Goal: Information Seeking & Learning: Compare options

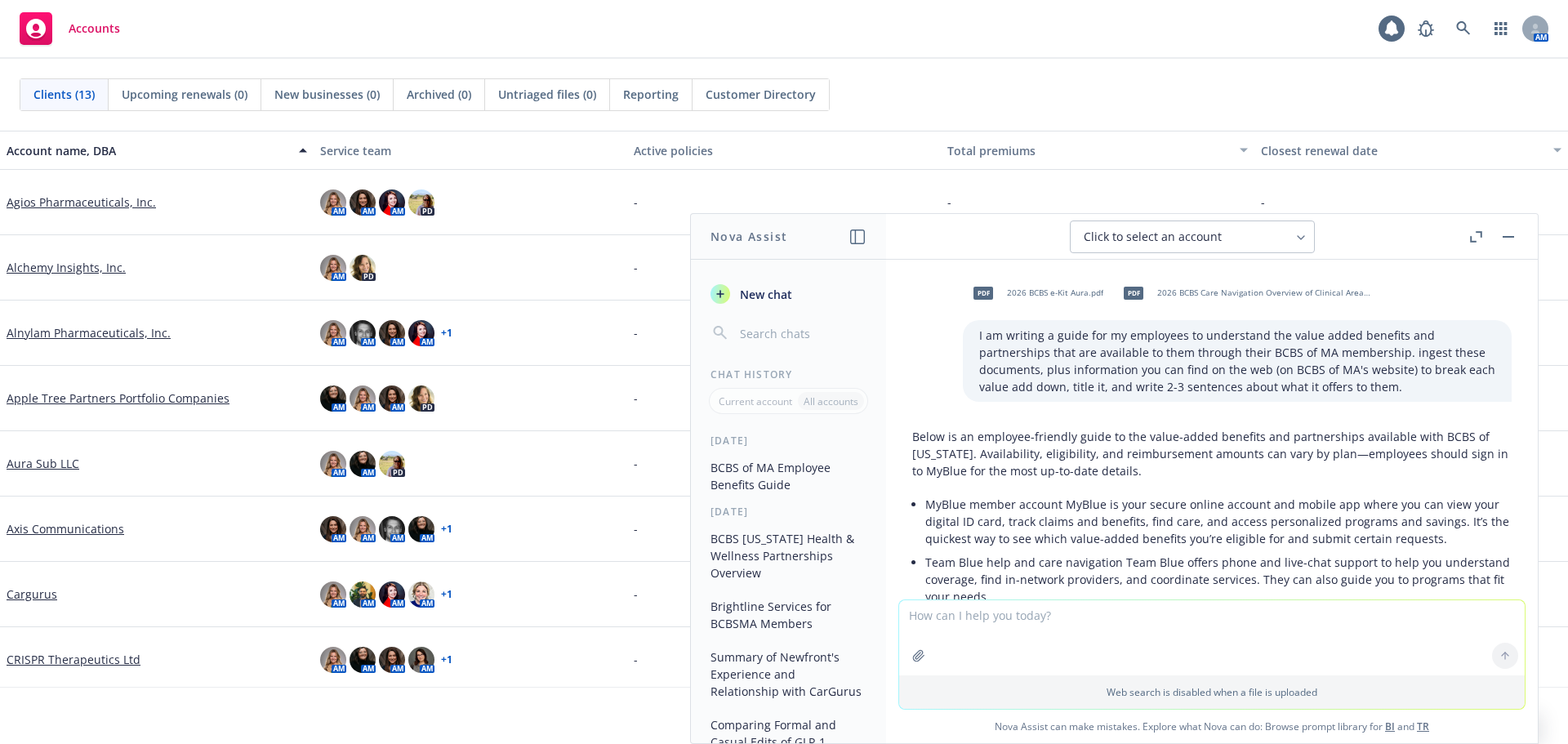
scroll to position [6554, 0]
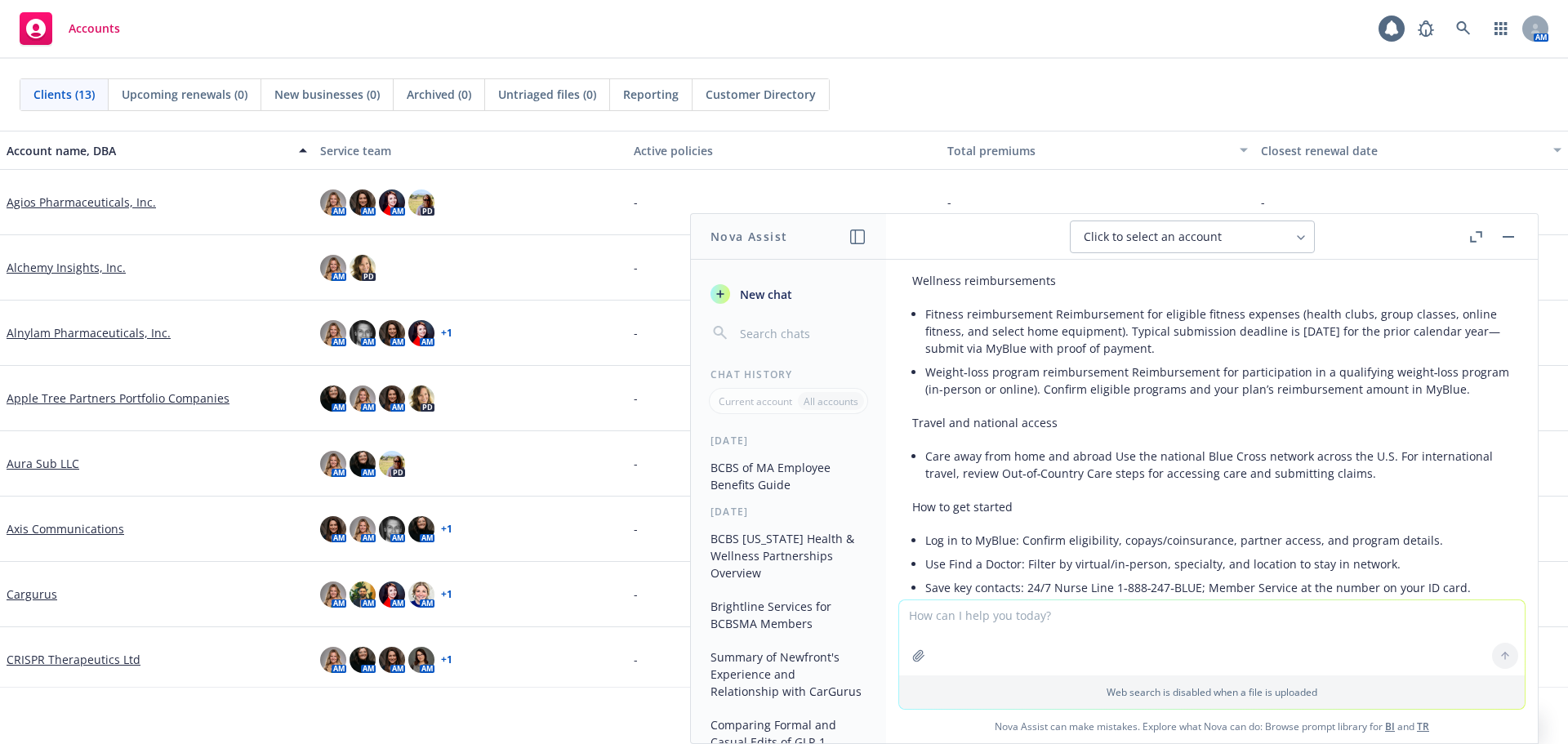
click at [1059, 622] on textarea at bounding box center [1211, 638] width 626 height 75
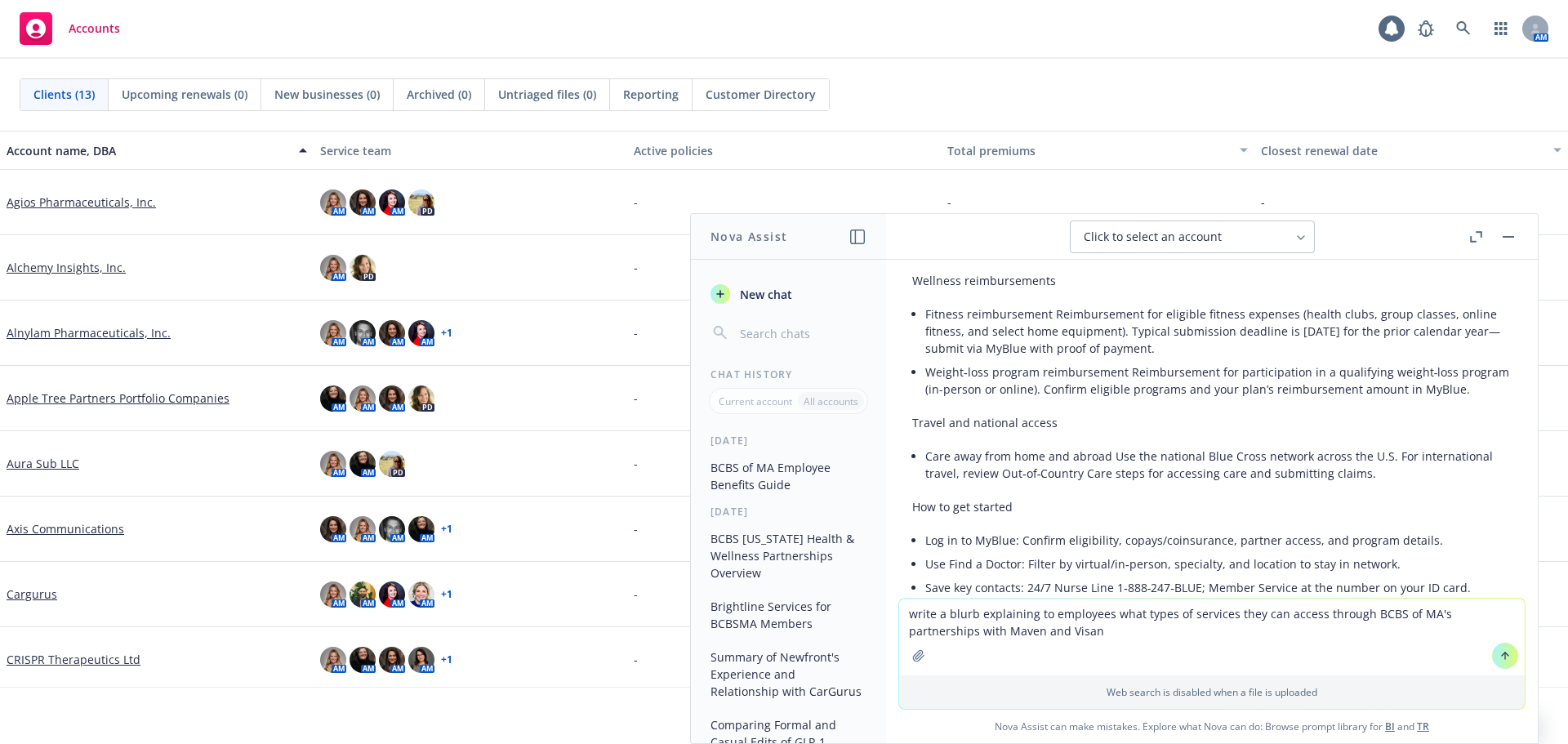
type textarea "write a blurb explaining to employees what types of services they can access th…"
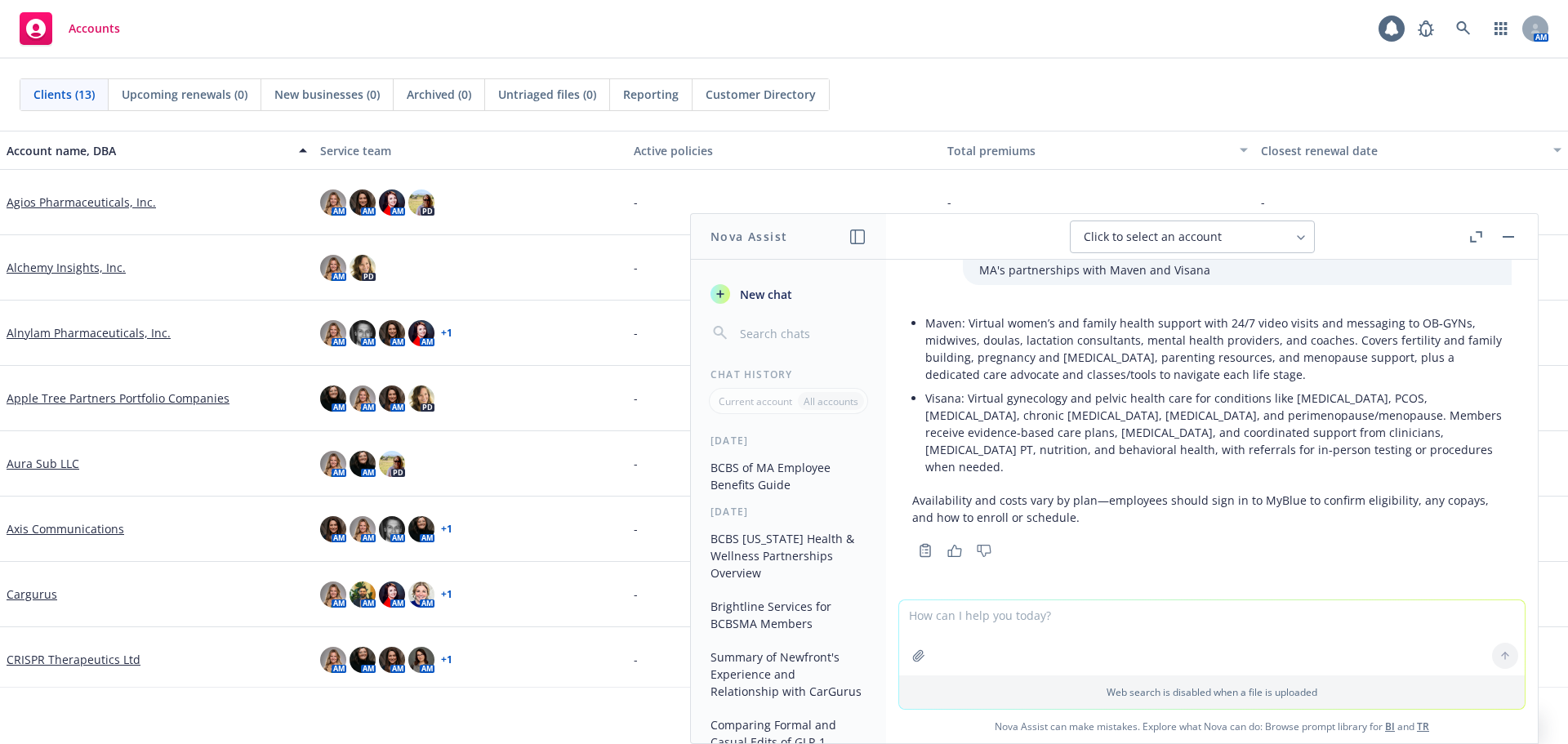
scroll to position [9494, 0]
drag, startPoint x: 1158, startPoint y: 395, endPoint x: 1227, endPoint y: 401, distance: 69.3
click at [1158, 381] on p "Maven: Virtual women’s and family health support with 24/7 video visits and mes…" at bounding box center [1218, 347] width 586 height 69
click at [1397, 459] on p "Visana: Virtual gynecology and pelvic health care for conditions like [MEDICAL_…" at bounding box center [1218, 431] width 586 height 85
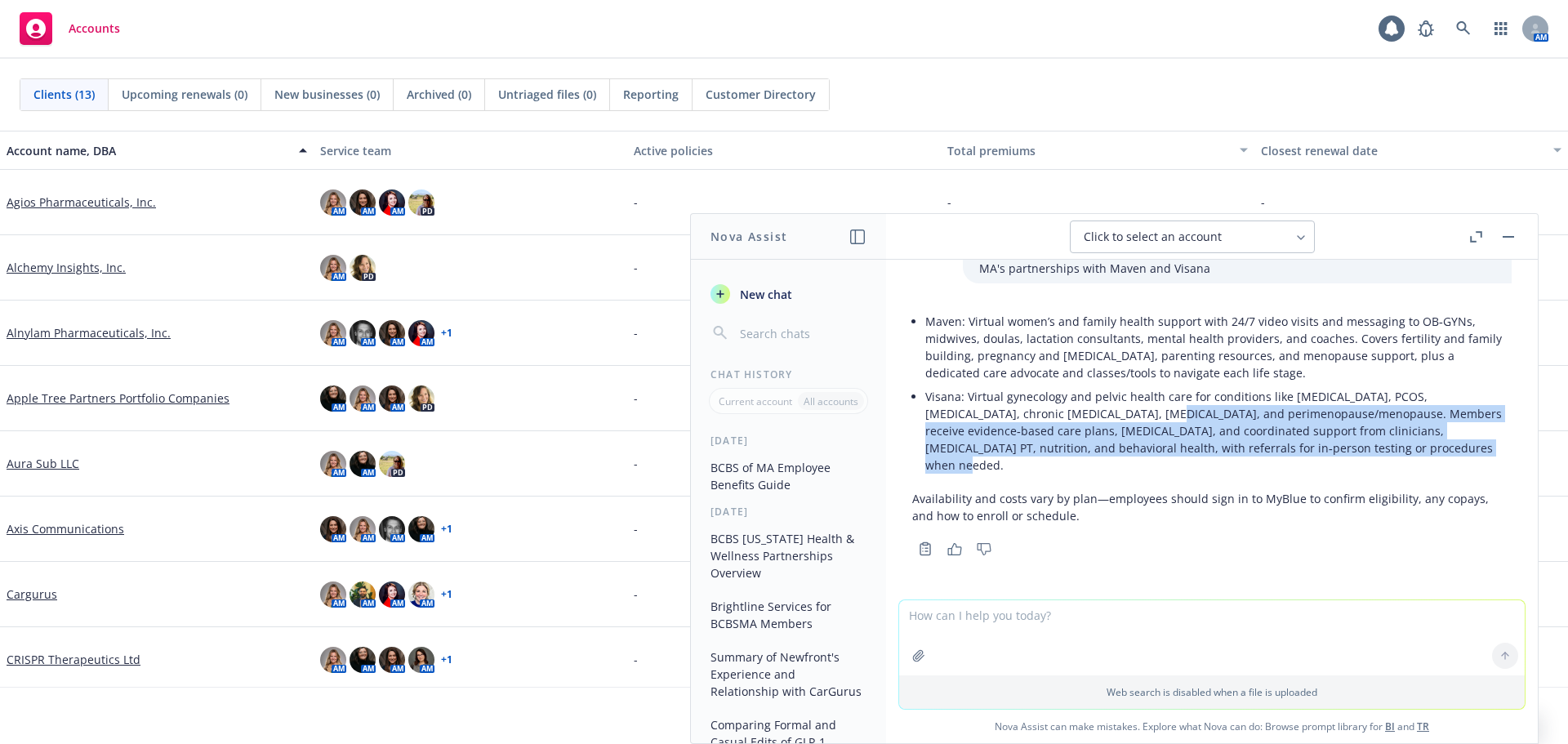
drag, startPoint x: 1390, startPoint y: 466, endPoint x: 1104, endPoint y: 438, distance: 287.4
click at [1104, 438] on p "Visana: Virtual gynecology and pelvic health care for conditions like [MEDICAL_…" at bounding box center [1218, 431] width 586 height 85
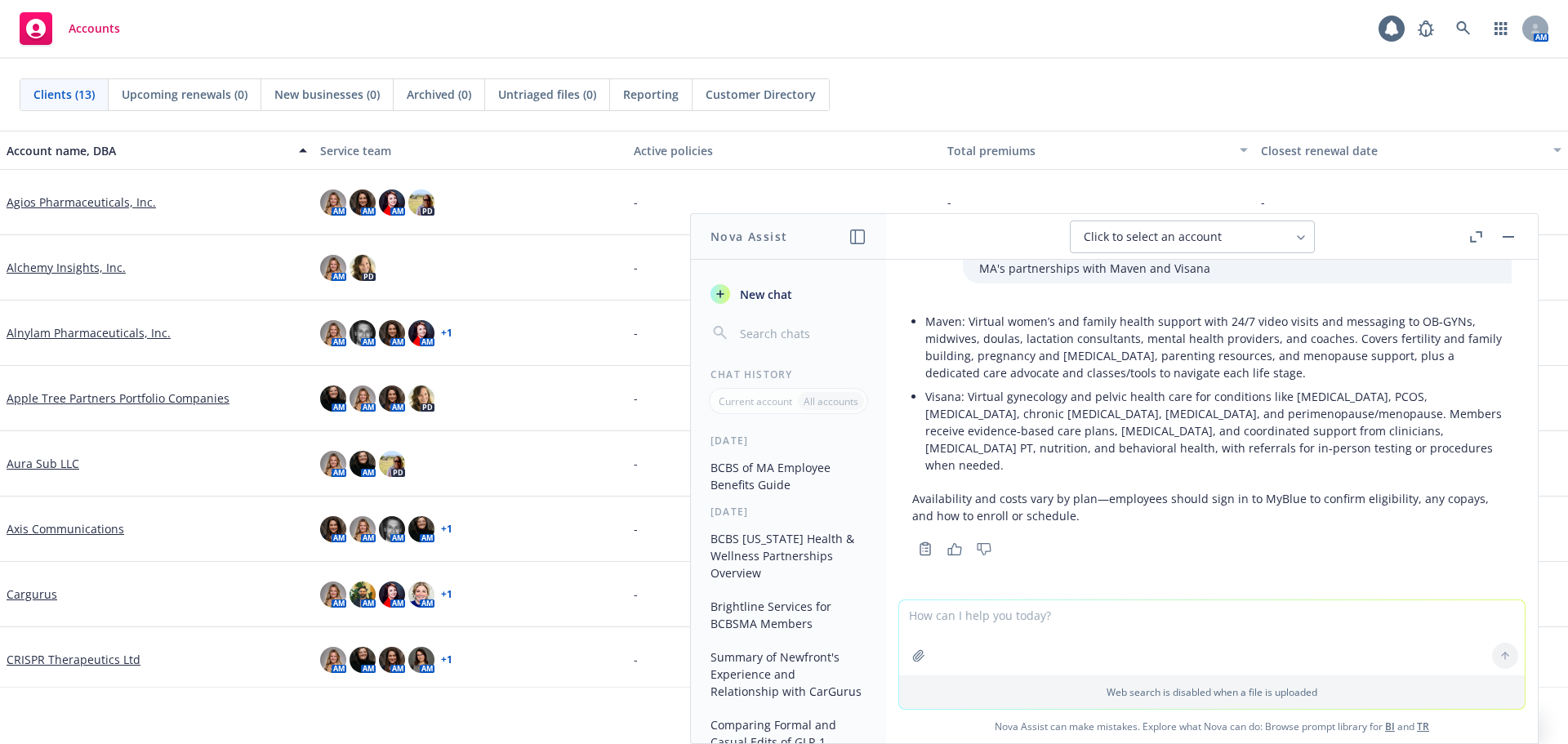
click at [1117, 628] on textarea at bounding box center [1211, 638] width 626 height 75
click at [1125, 406] on p "Visana: Virtual gynecology and pelvic health care for conditions like [MEDICAL_…" at bounding box center [1218, 431] width 586 height 85
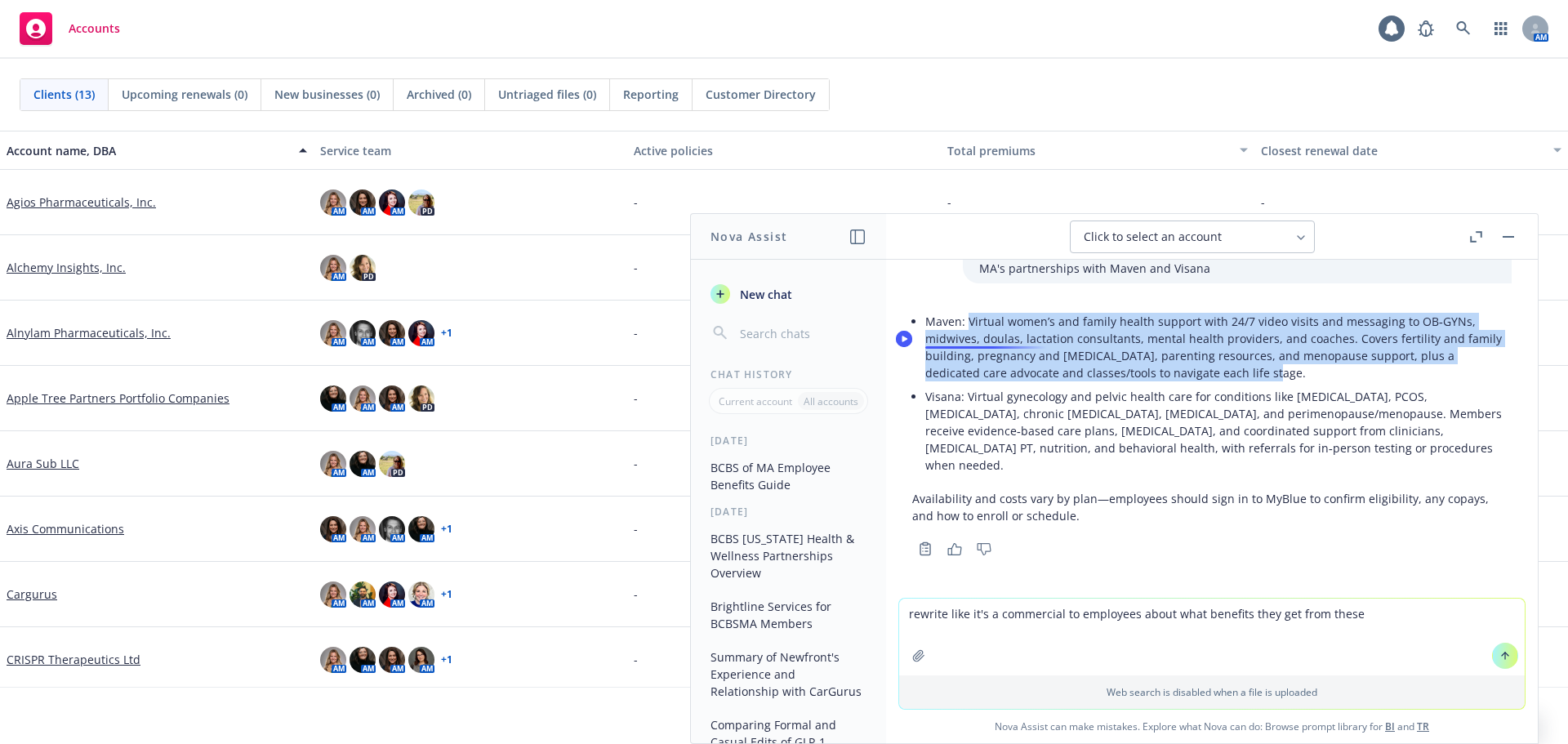
drag, startPoint x: 1262, startPoint y: 393, endPoint x: 969, endPoint y: 341, distance: 297.6
click at [969, 341] on p "Maven: Virtual women’s and family health support with 24/7 video visits and mes…" at bounding box center [1218, 347] width 586 height 69
copy p "Virtual women’s and family health support with 24/7 video visits and messaging …"
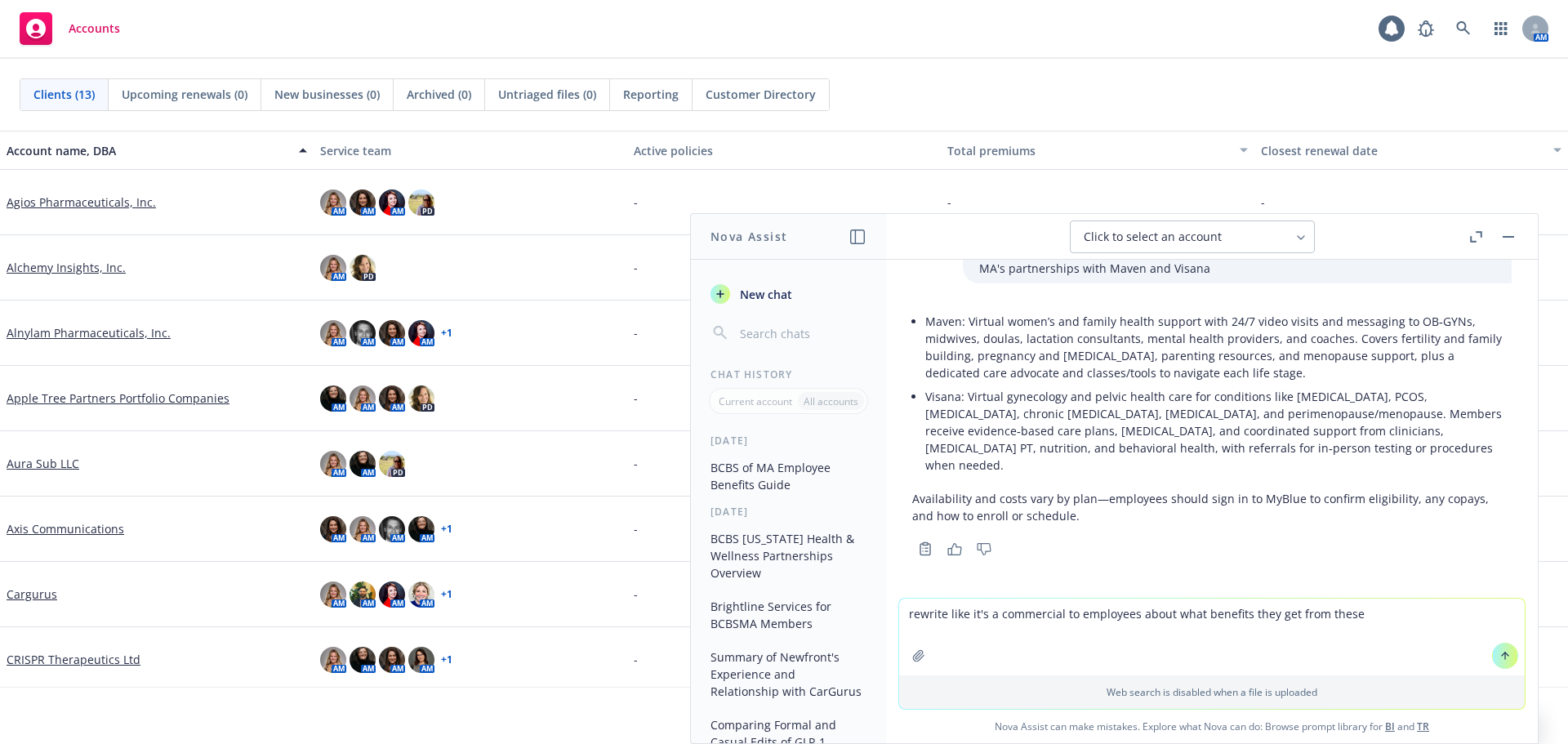
click at [1008, 444] on p "Visana: Virtual gynecology and pelvic health care for conditions like [MEDICAL_…" at bounding box center [1218, 431] width 586 height 85
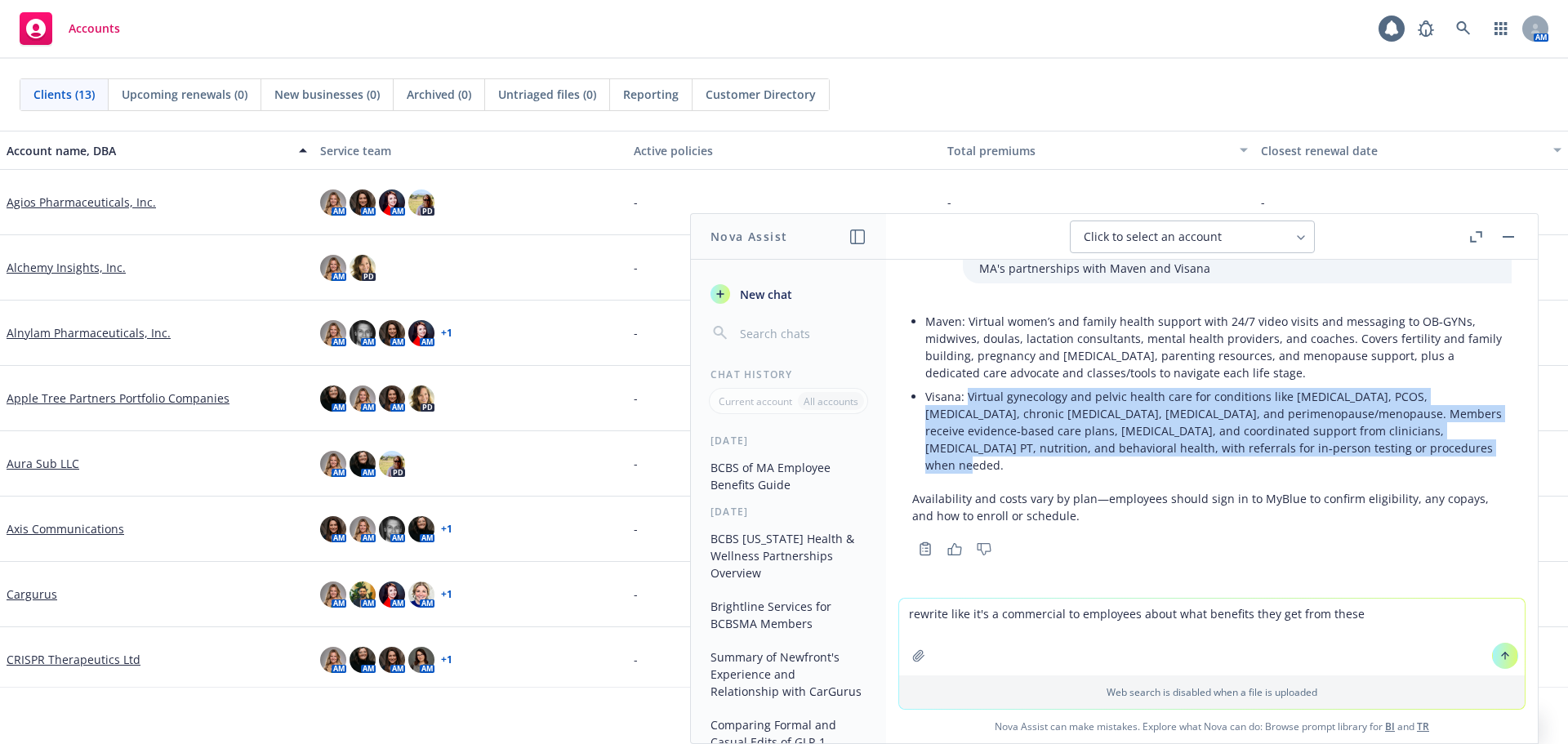
drag, startPoint x: 965, startPoint y: 414, endPoint x: 1419, endPoint y: 477, distance: 458.4
click at [1419, 477] on div "Maven: Virtual women’s and family health support with 24/7 video visits and mes…" at bounding box center [1212, 417] width 600 height 228
copy p "Virtual gynecology and pelvic health care for conditions like [MEDICAL_DATA], P…"
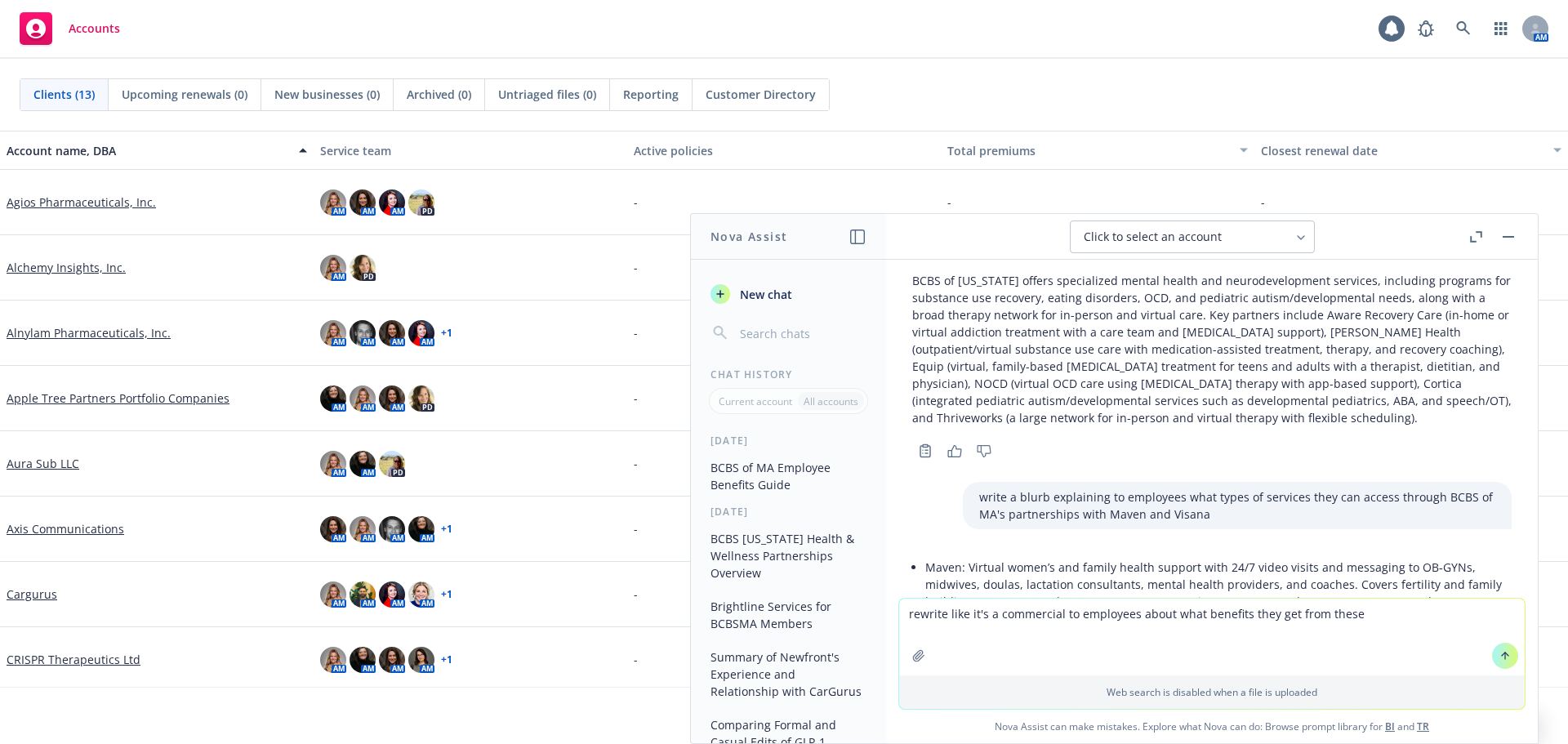
scroll to position [9333, 0]
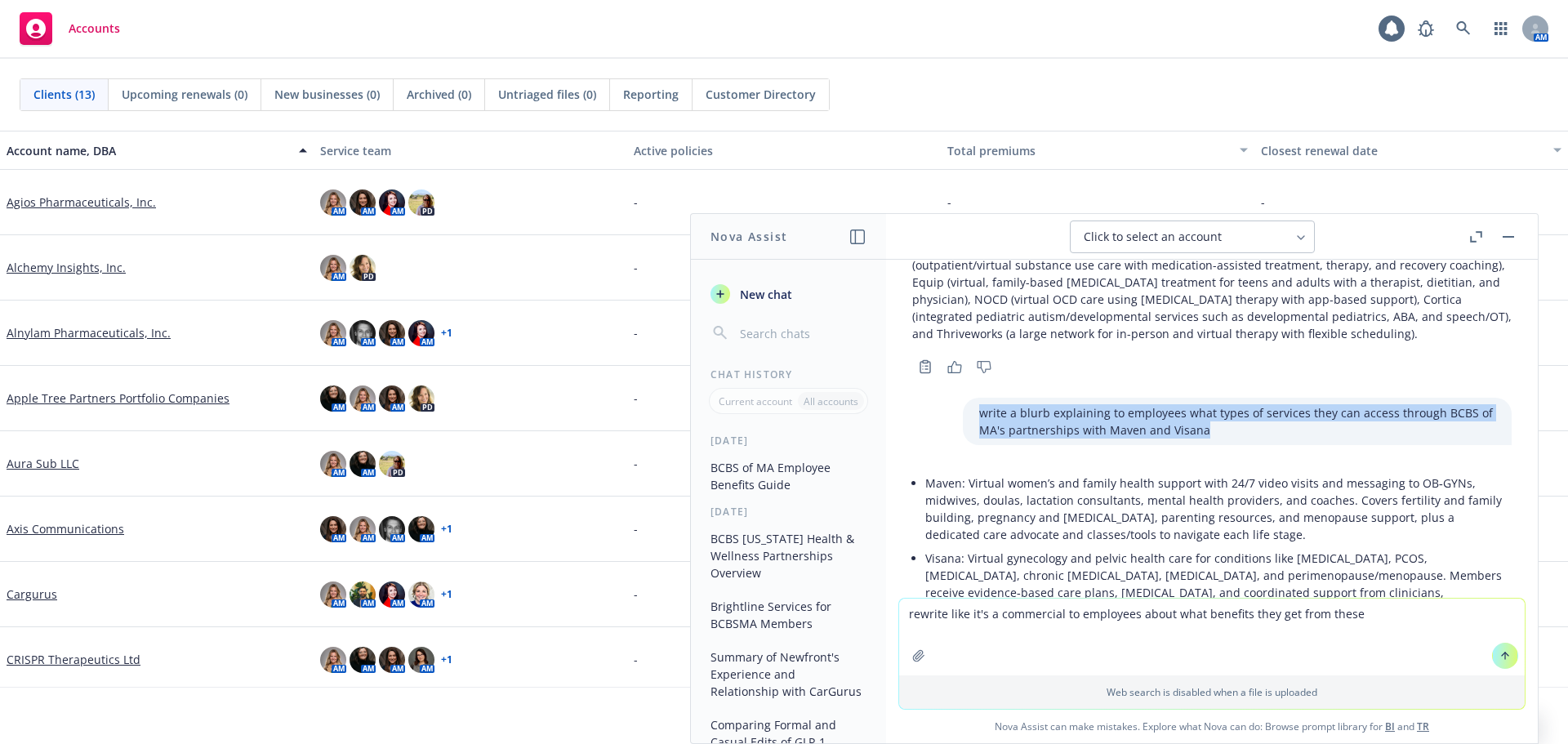
drag, startPoint x: 1185, startPoint y: 453, endPoint x: 936, endPoint y: 429, distance: 250.2
click at [936, 429] on div "write a blurb explaining to employees what types of services they can access th…" at bounding box center [1211, 421] width 626 height 48
copy p "write a blurb explaining to employees what types of services they can access th…"
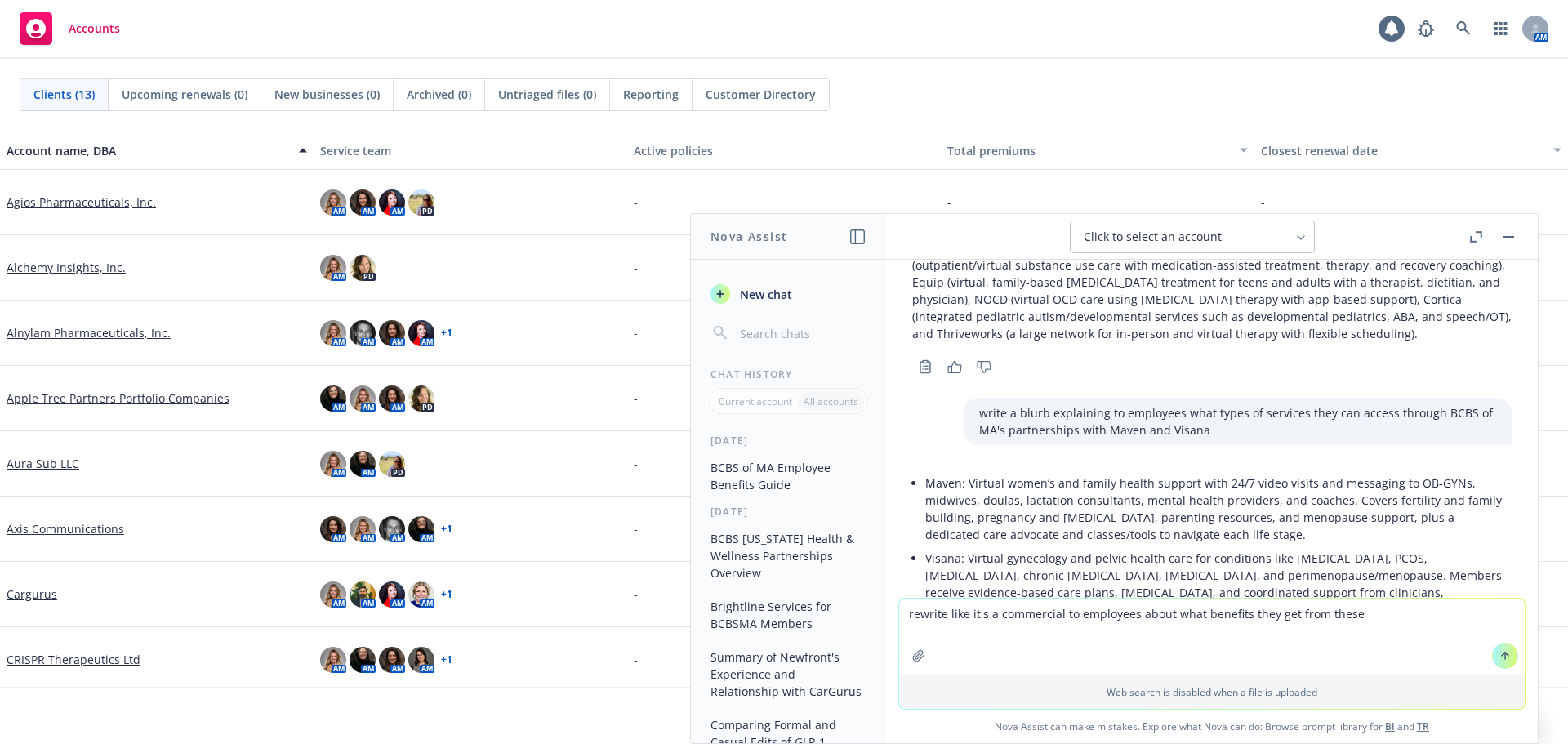
click at [1070, 628] on textarea "rewrite like it's a commercial to employees about what benefits they get from t…" at bounding box center [1211, 638] width 626 height 77
drag, startPoint x: 1367, startPoint y: 611, endPoint x: 854, endPoint y: 623, distance: 513.1
click at [885, 623] on div "Nova Assist New chat Chat History Current account All accounts [DATE] BCBS of M…" at bounding box center [1212, 478] width 653 height 531
paste textarea "write a blurb explaining to employees what types of services they can access th…"
drag, startPoint x: 1060, startPoint y: 633, endPoint x: 929, endPoint y: 633, distance: 131.0
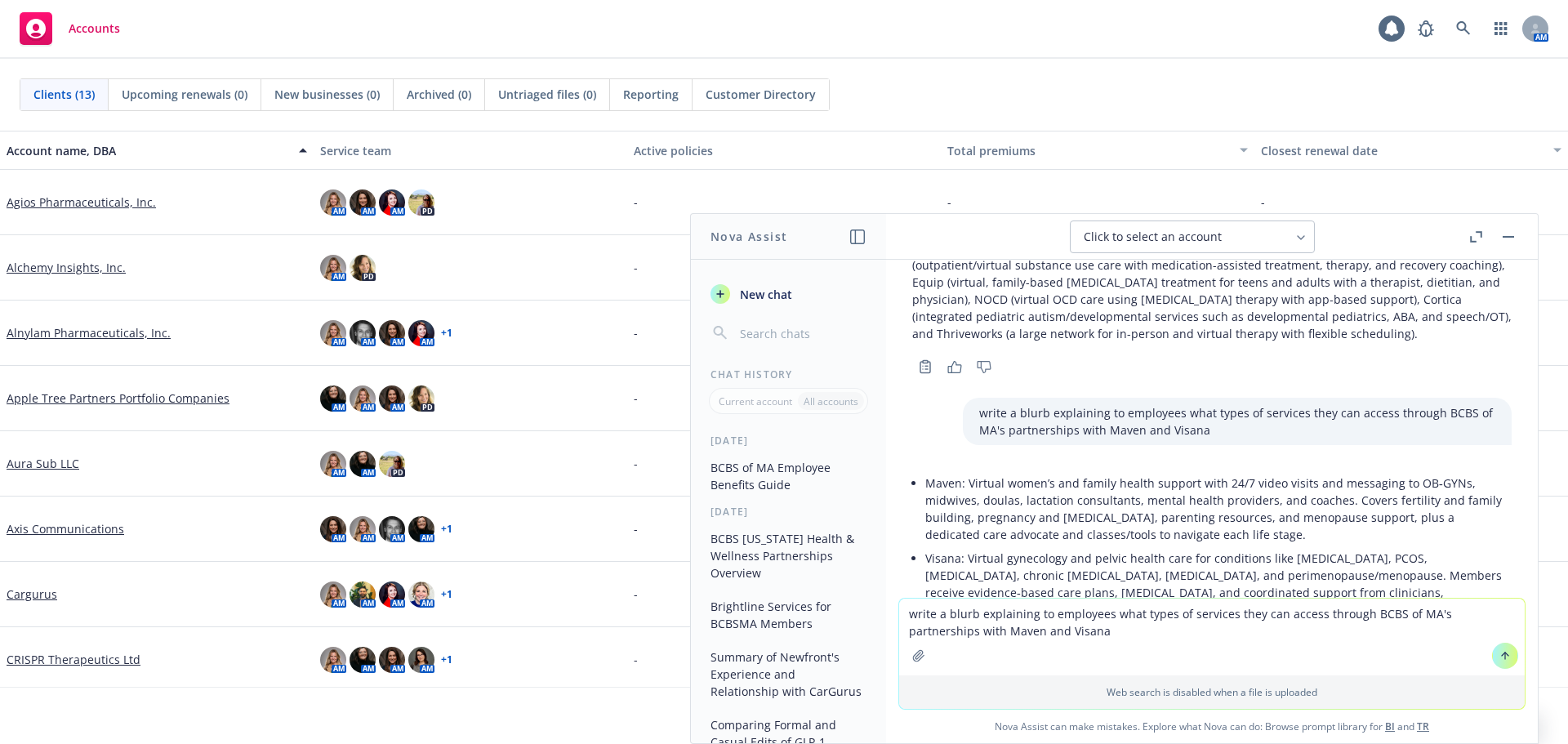
click at [929, 633] on textarea "write a blurb explaining to employees what types of services they can access th…" at bounding box center [1211, 638] width 626 height 77
type textarea "write a blurb explaining to employees what types of services they can access th…"
click at [1502, 655] on icon at bounding box center [1505, 654] width 7 height 3
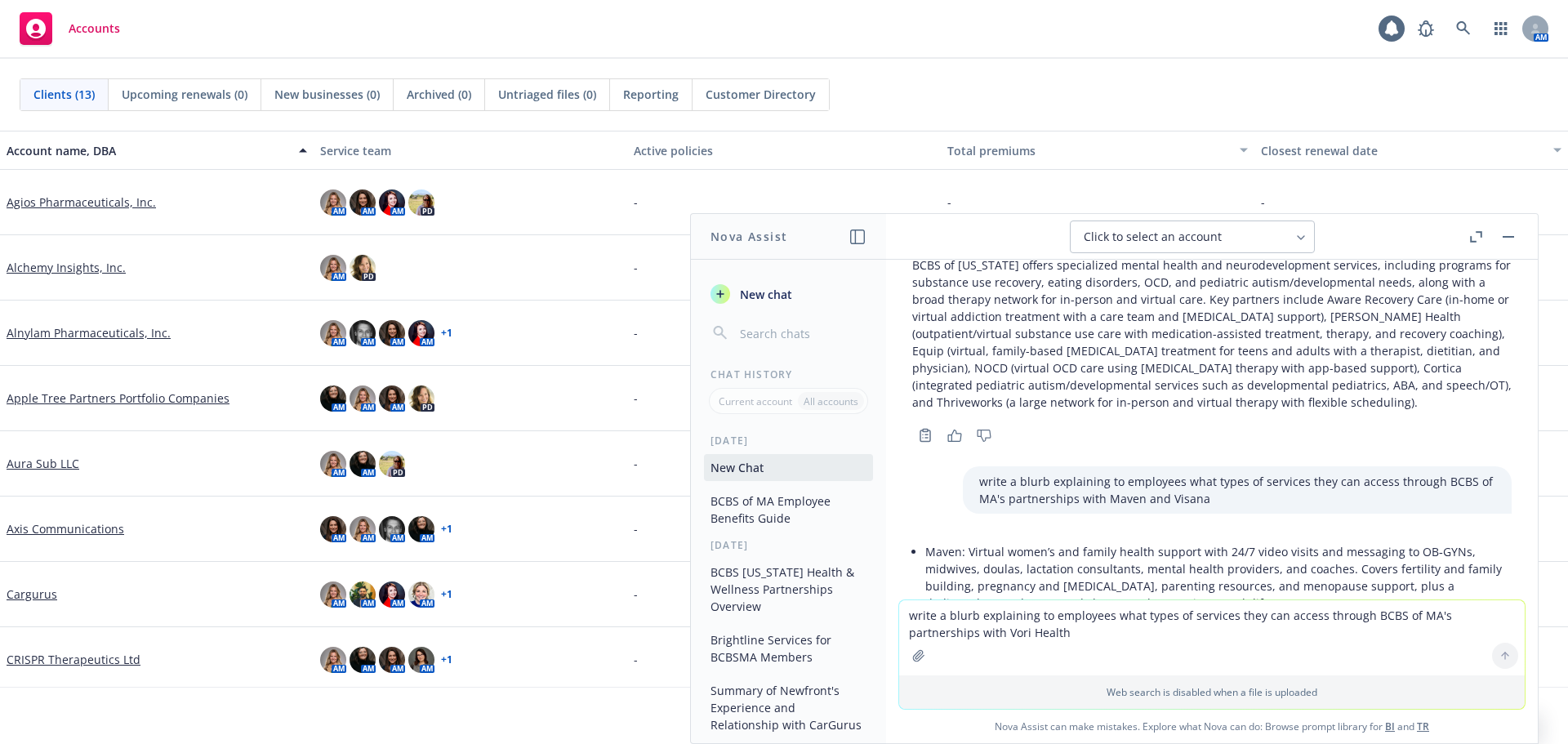
scroll to position [9733, 0]
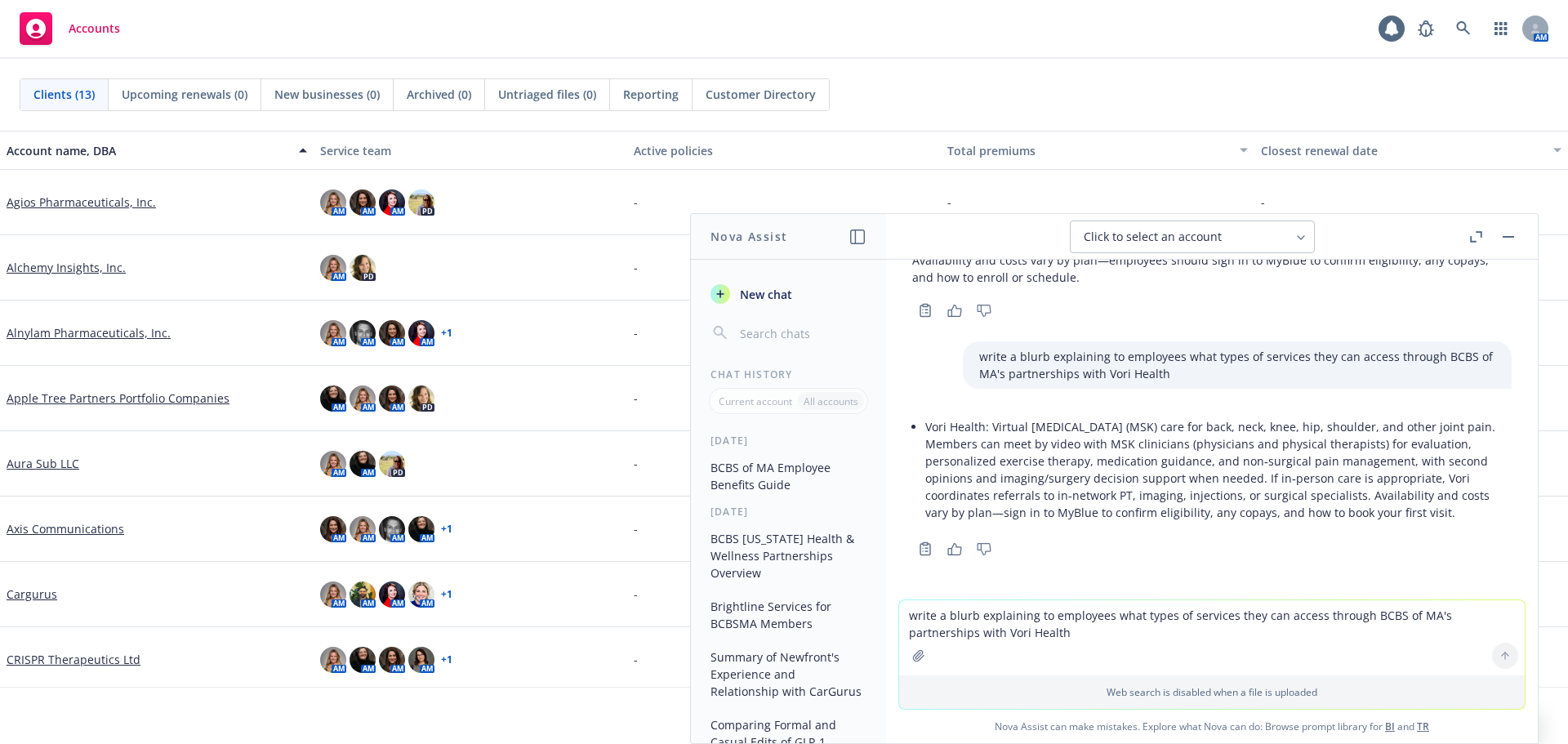
click at [1101, 628] on textarea "write a blurb explaining to employees what types of services they can access th…" at bounding box center [1211, 638] width 626 height 75
type textarea "How are Hinge Health and Vori Health different"
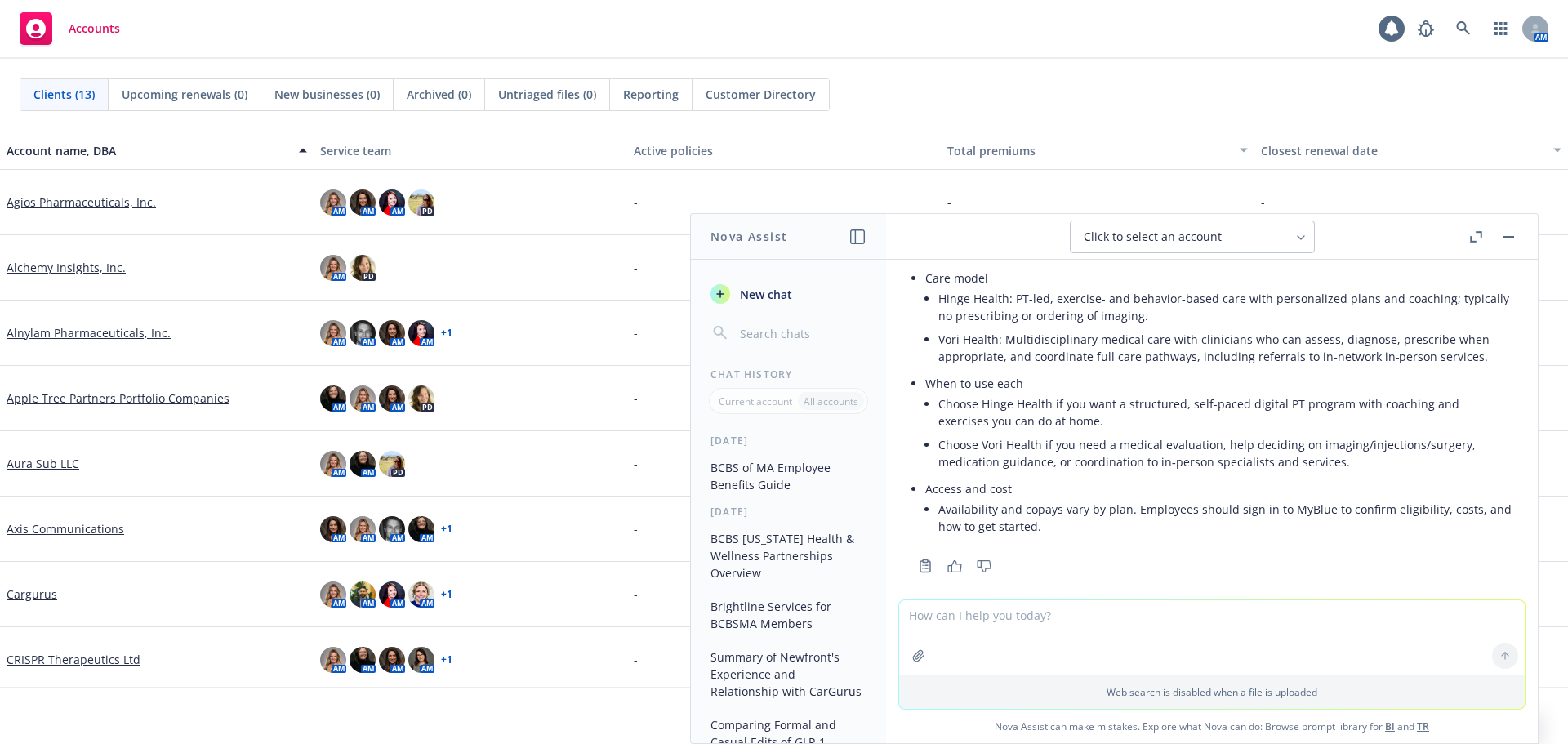
scroll to position [10307, 0]
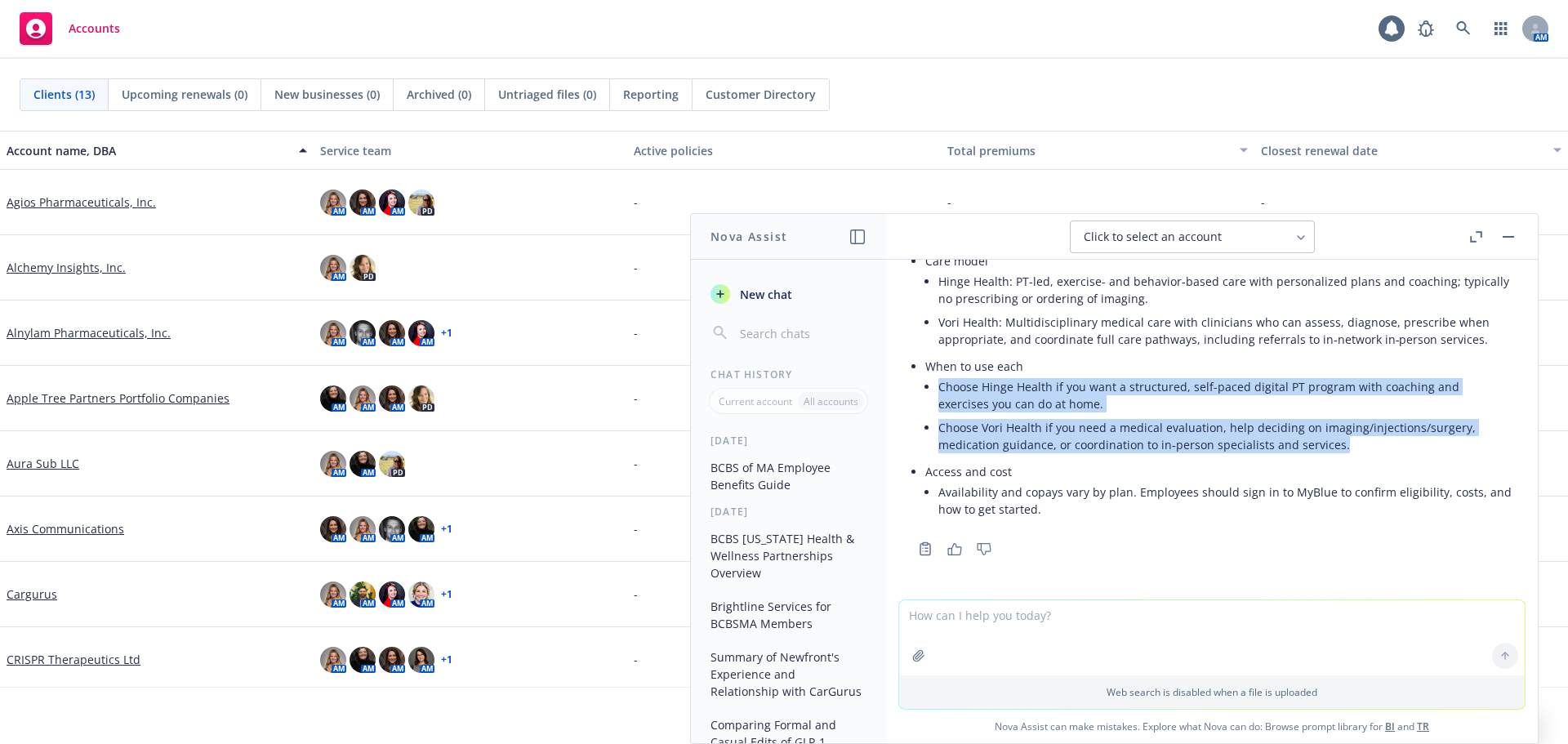
drag, startPoint x: 1354, startPoint y: 449, endPoint x: 957, endPoint y: 392, distance: 401.1
click at [938, 391] on ul "Choose Hinge Health if you want a structured, self-paced digital PT program wit…" at bounding box center [1225, 415] width 573 height 81
copy ul "Choose Hinge Health if you want a structured, self-paced digital PT program wit…"
click at [977, 430] on li "Choose Vori Health if you need a medical evaluation, help deciding on imaging/i…" at bounding box center [1225, 436] width 573 height 41
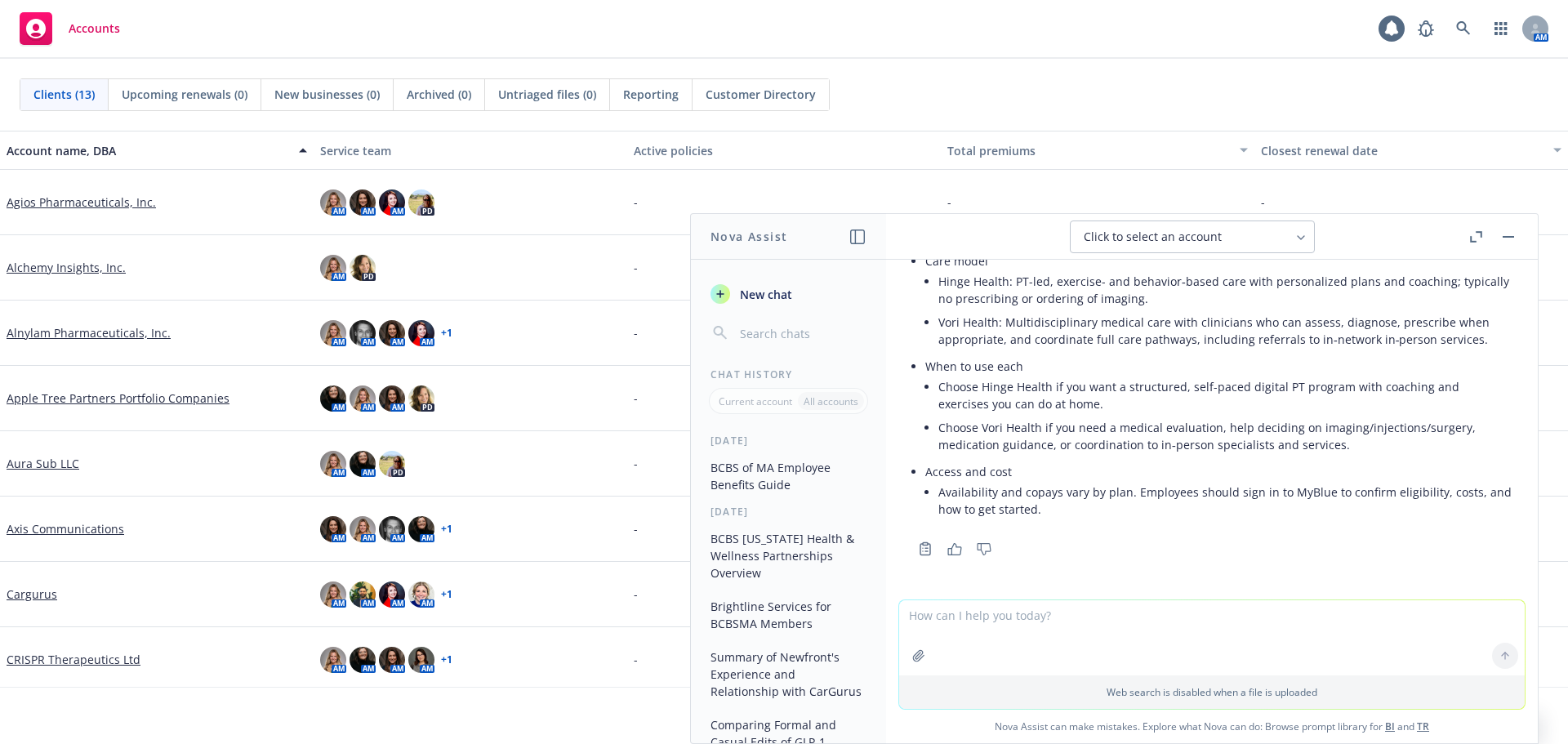
click at [1091, 616] on textarea at bounding box center [1211, 638] width 626 height 75
type textarea "what's the difference between visana and [PERSON_NAME]"
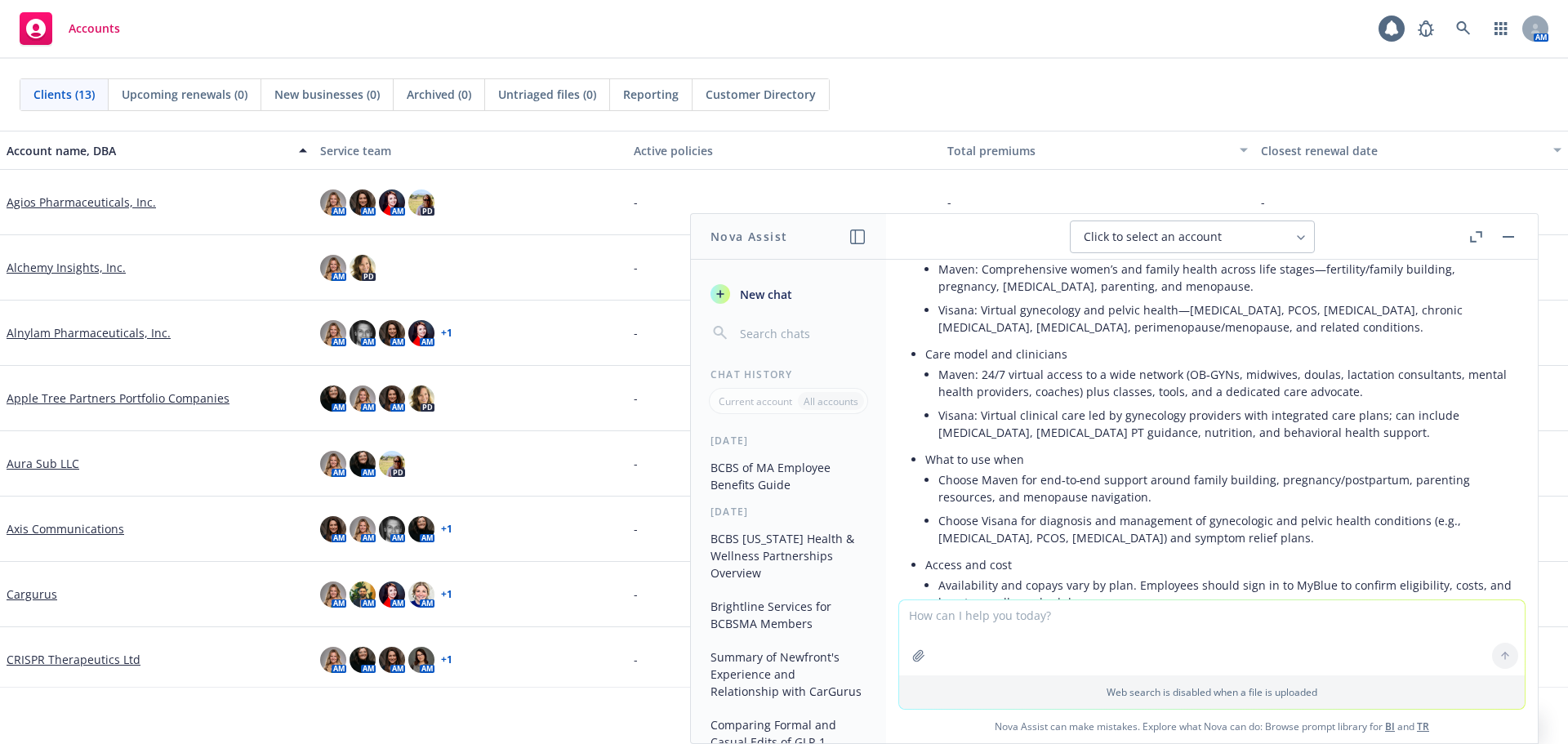
scroll to position [10830, 0]
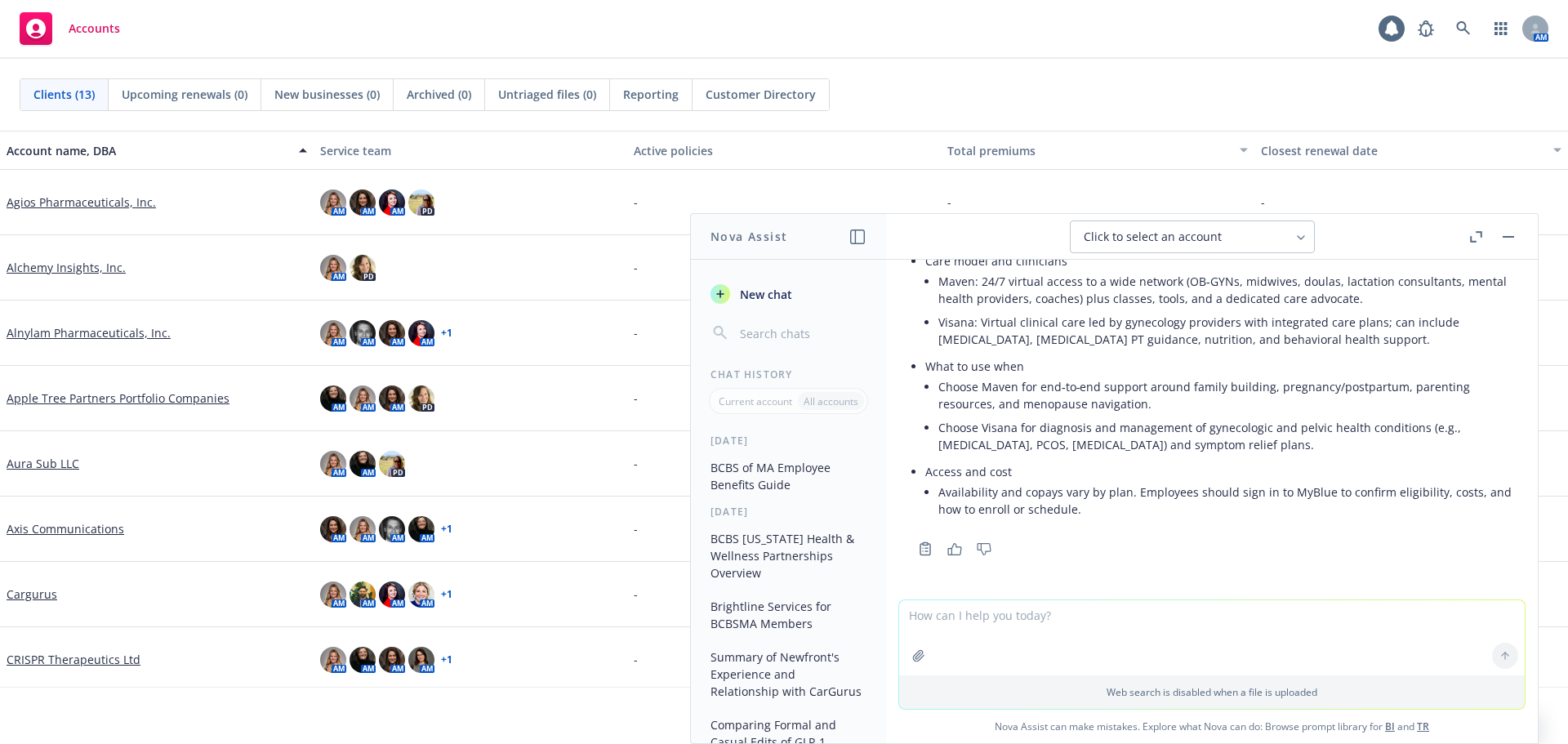
paste textarea "[PERSON_NAME] Health, [PERSON_NAME]"
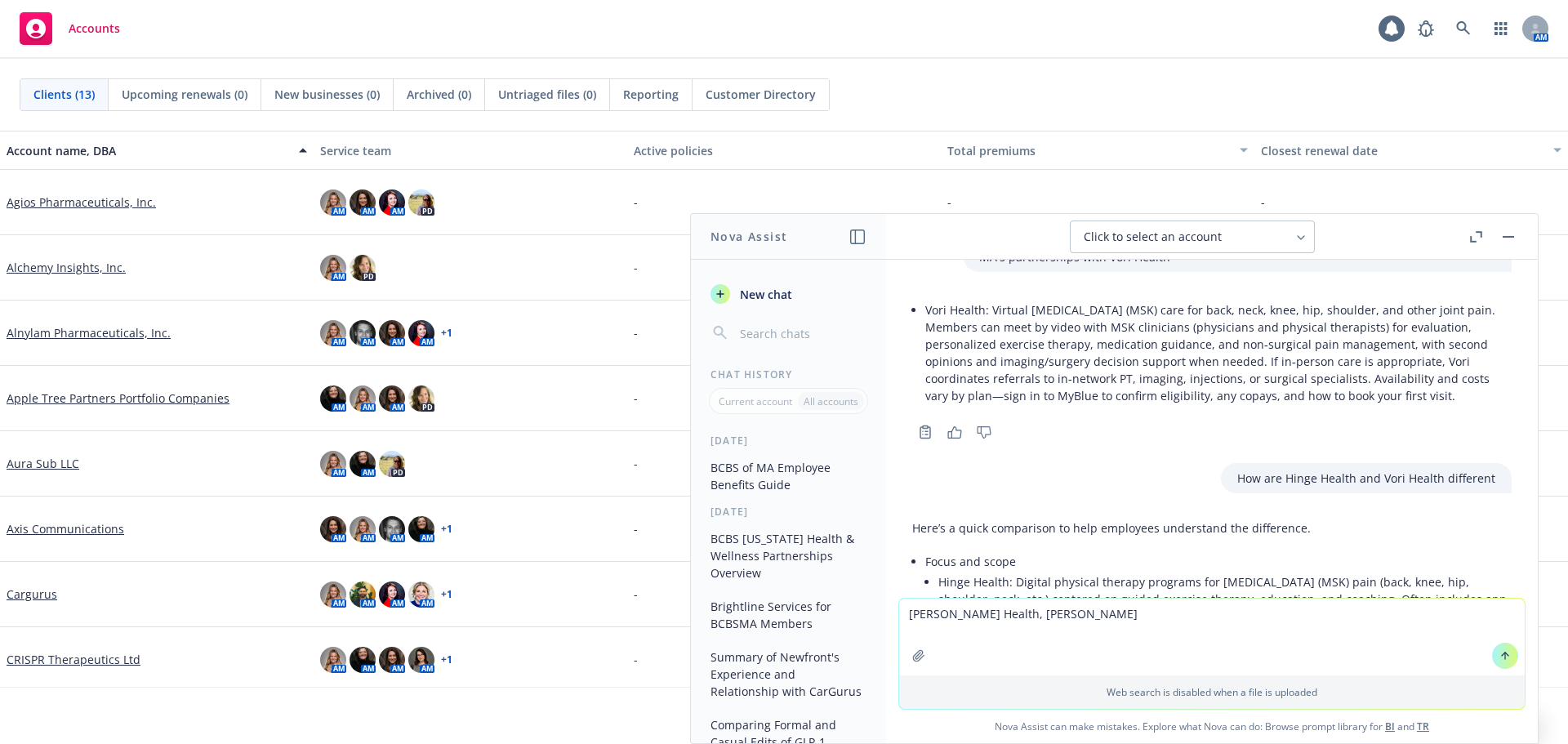
scroll to position [9686, 0]
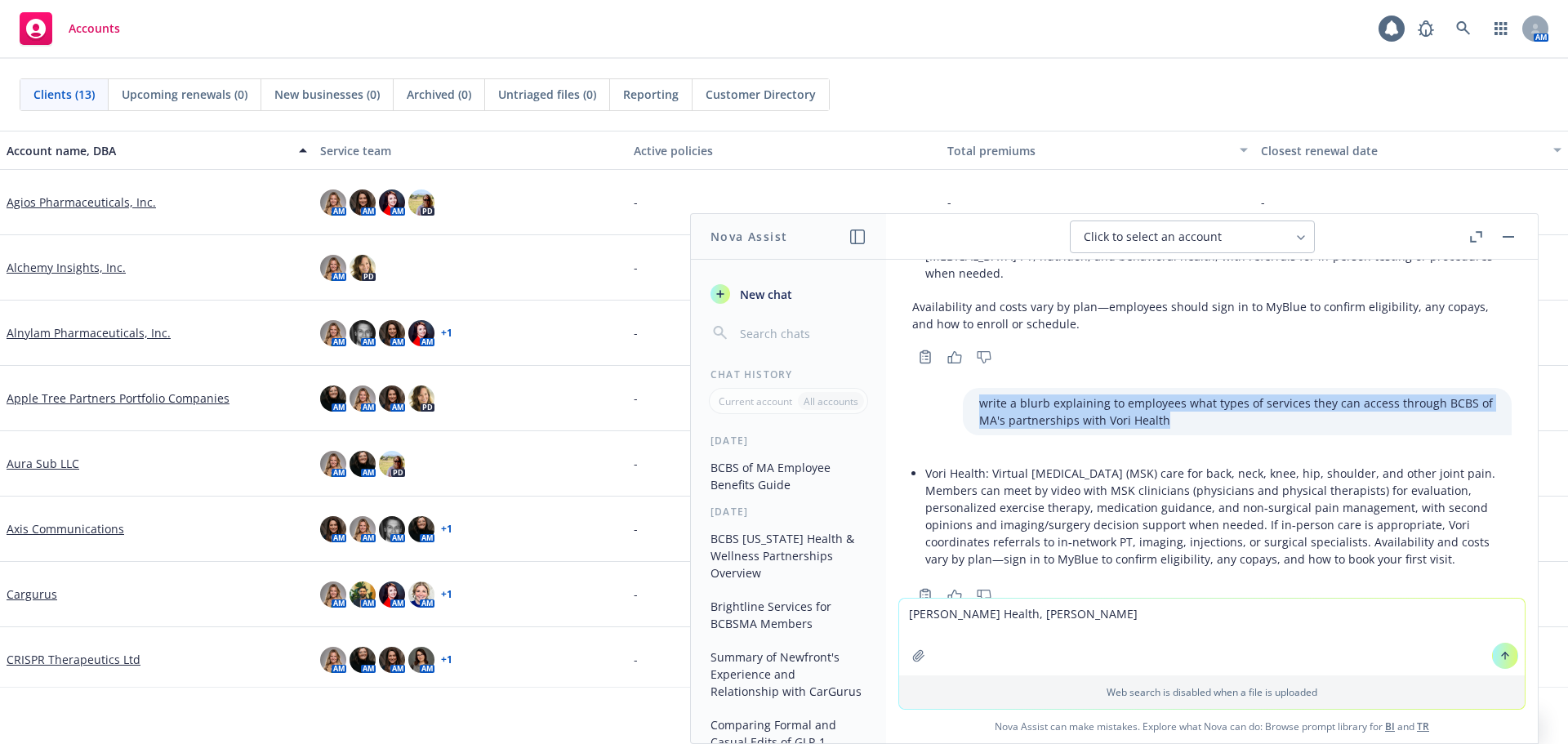
drag, startPoint x: 957, startPoint y: 403, endPoint x: 1189, endPoint y: 425, distance: 233.0
click at [1189, 425] on p "write a blurb explaining to employees what types of services they can access th…" at bounding box center [1237, 411] width 516 height 34
copy p "write a blurb explaining to employees what types of services they can access th…"
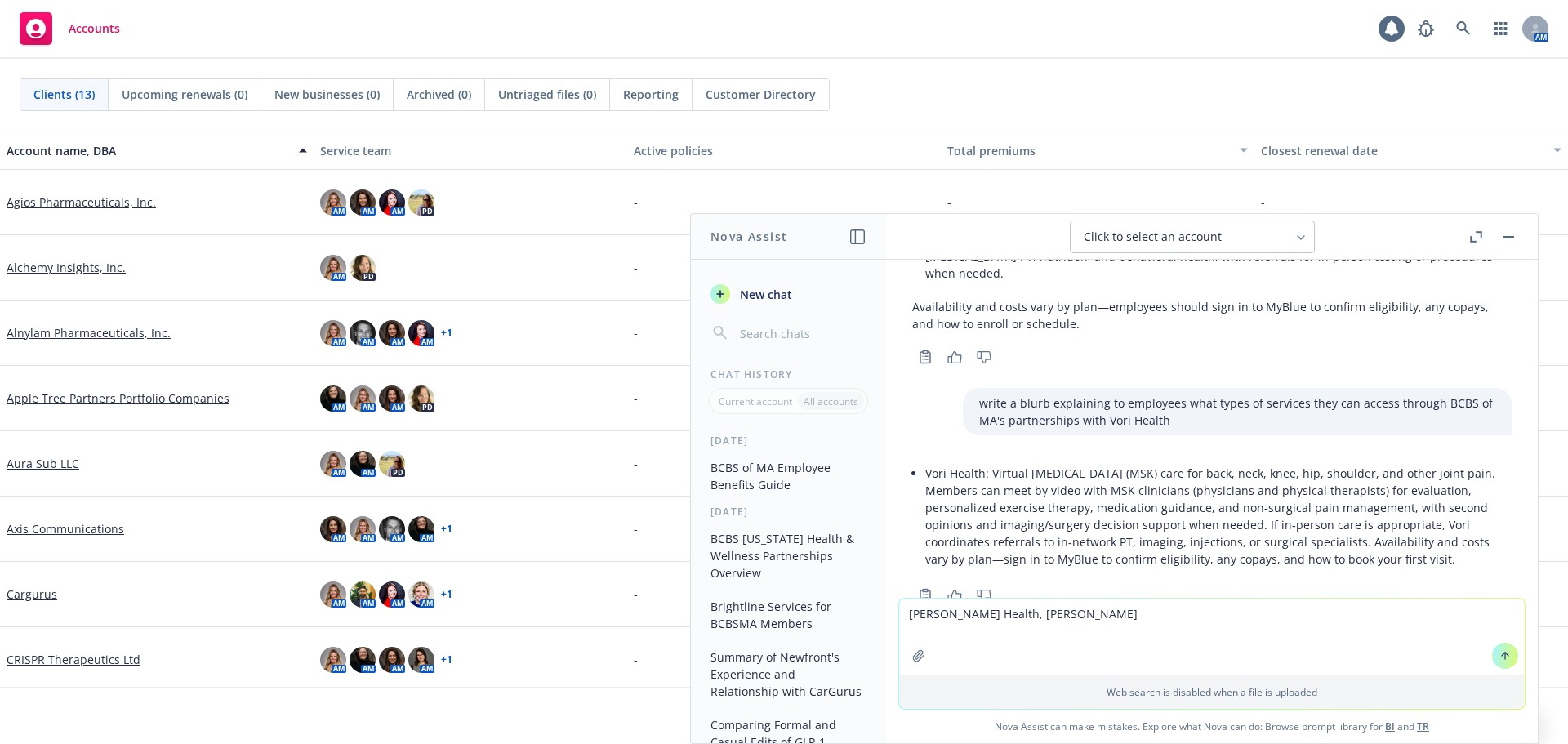
click at [900, 613] on textarea "[PERSON_NAME] Health, [PERSON_NAME]" at bounding box center [1211, 638] width 626 height 77
paste textarea "write a blurb explaining to employees what types of services they can access th…"
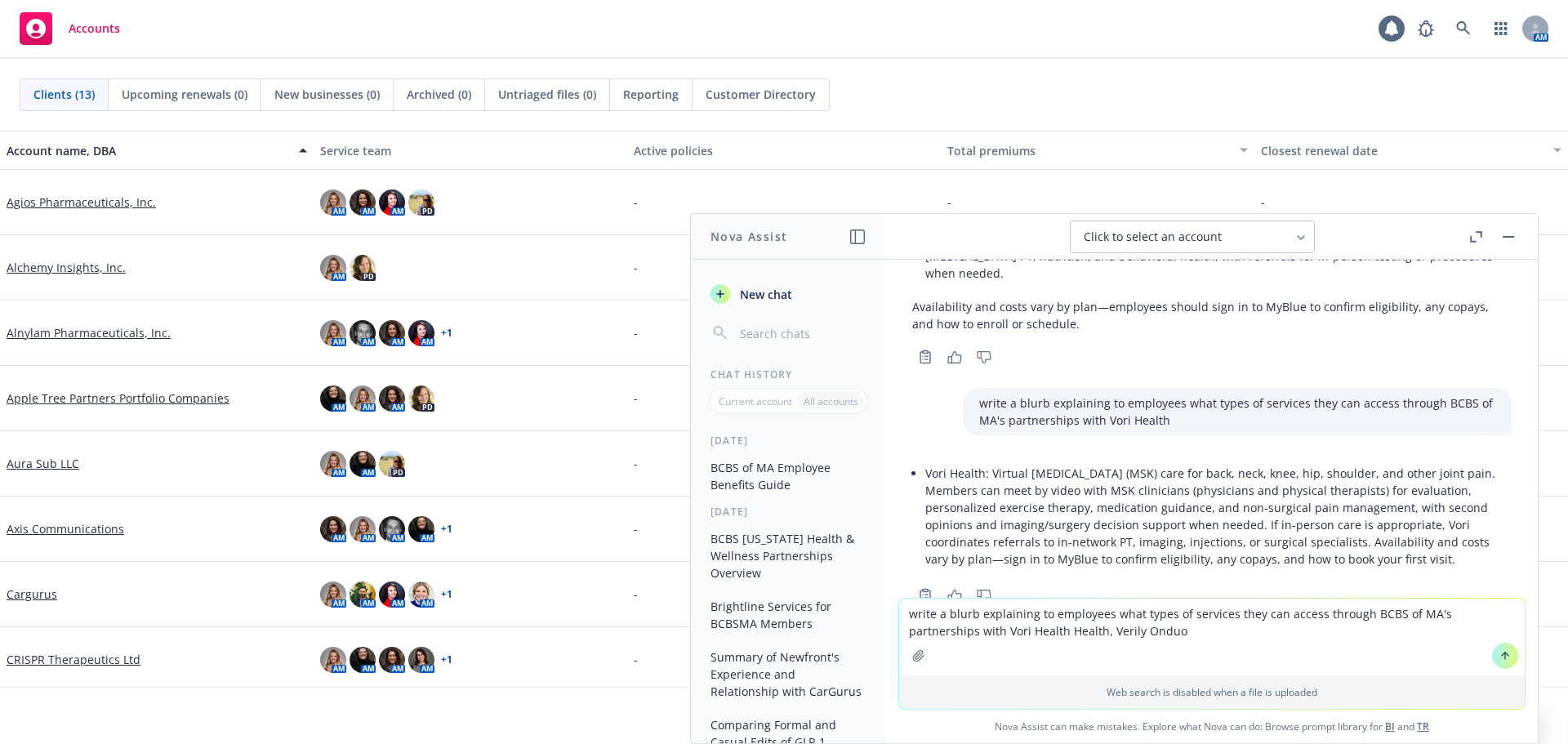
drag, startPoint x: 928, startPoint y: 633, endPoint x: 1032, endPoint y: 633, distance: 104.0
click at [1032, 633] on textarea "write a blurb explaining to employees what types of services they can access th…" at bounding box center [1211, 638] width 626 height 77
click at [1057, 547] on li "Vori Health: Virtual [MEDICAL_DATA] (MSK) care for back, neck, knee, hip, shoul…" at bounding box center [1218, 516] width 586 height 110
click at [929, 633] on textarea "write a blurb explaining to employees what types of services they can access th…" at bounding box center [1211, 638] width 626 height 77
click at [1107, 627] on textarea "write a blurb explaining to employees what types of services they can access th…" at bounding box center [1211, 638] width 626 height 77
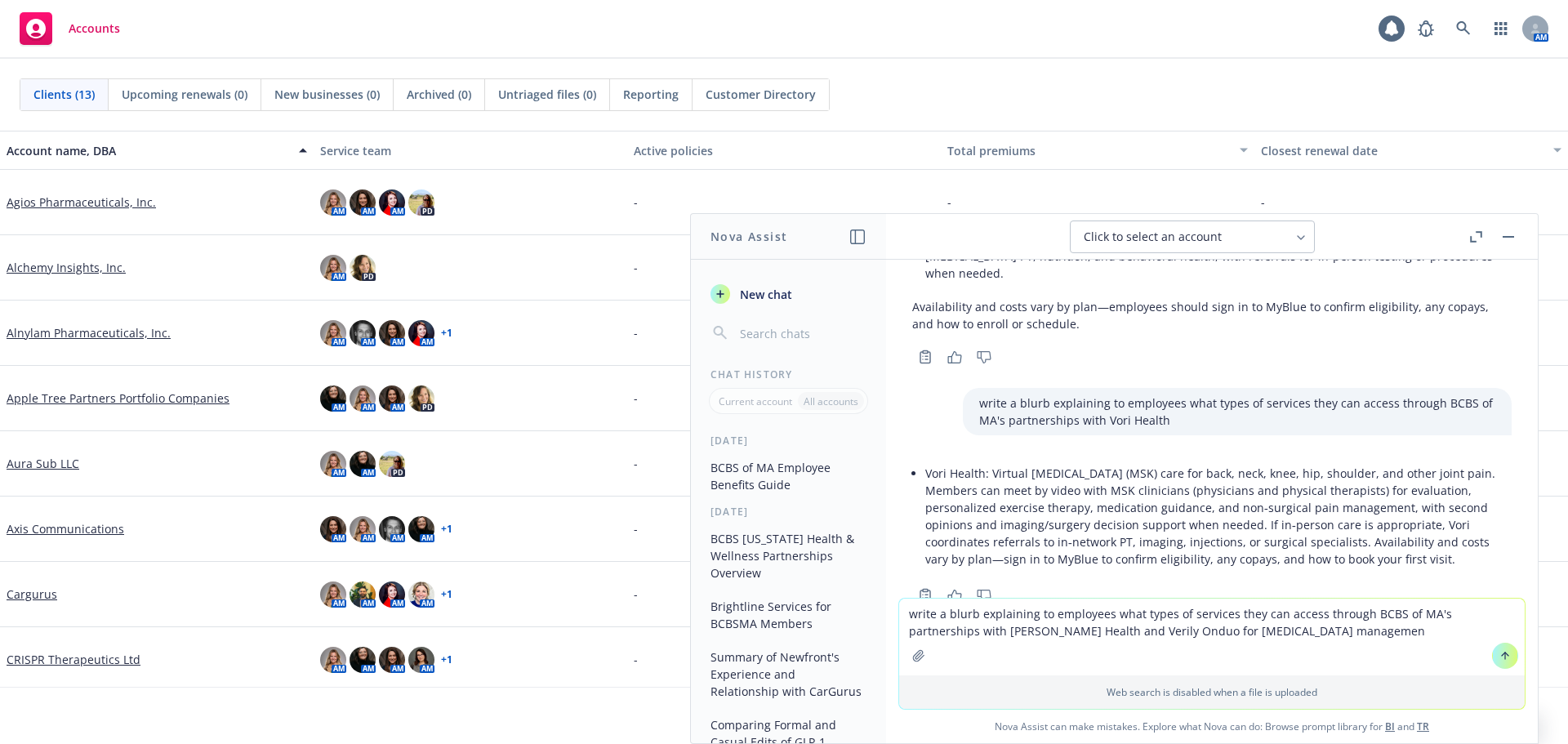
type textarea "write a blurb explaining to employees what types of services they can access th…"
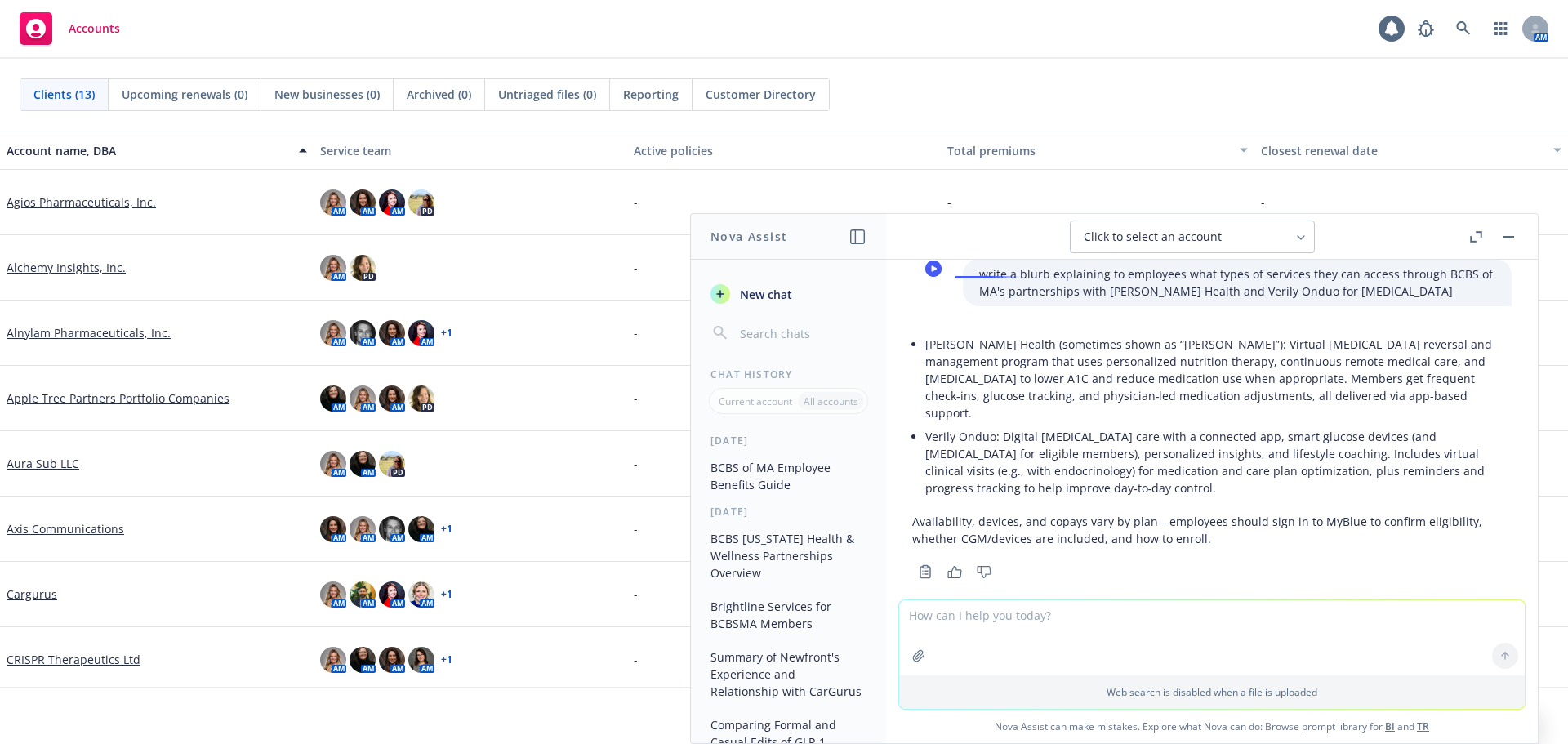
scroll to position [11157, 0]
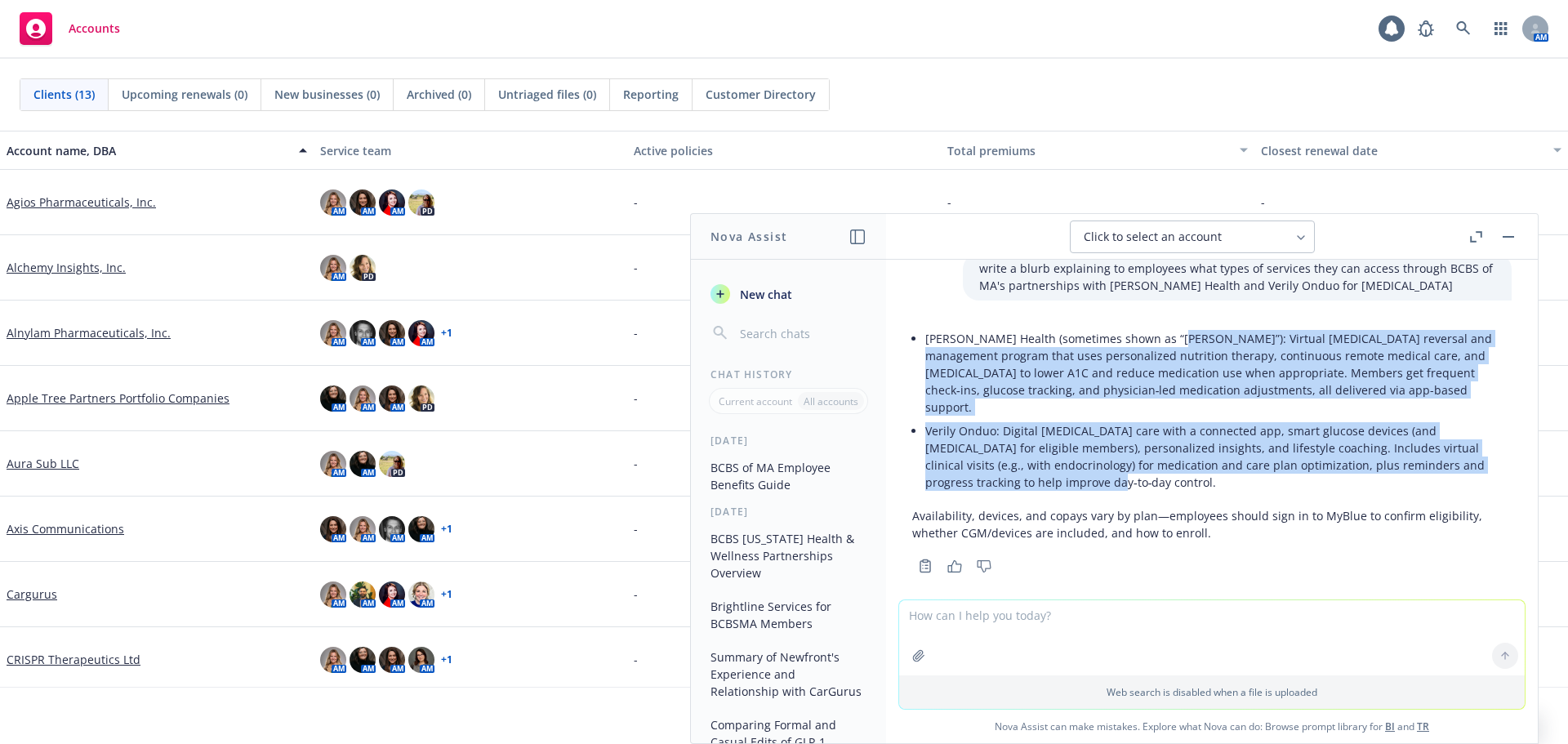
drag, startPoint x: 1079, startPoint y: 466, endPoint x: 1156, endPoint y: 343, distance: 145.1
click at [1156, 343] on ul "[PERSON_NAME] Health (sometimes shown as “[PERSON_NAME]”): Virtual [MEDICAL_DAT…" at bounding box center [1218, 411] width 586 height 168
copy ul "Virtual [MEDICAL_DATA] reversal and management program that uses personalized n…"
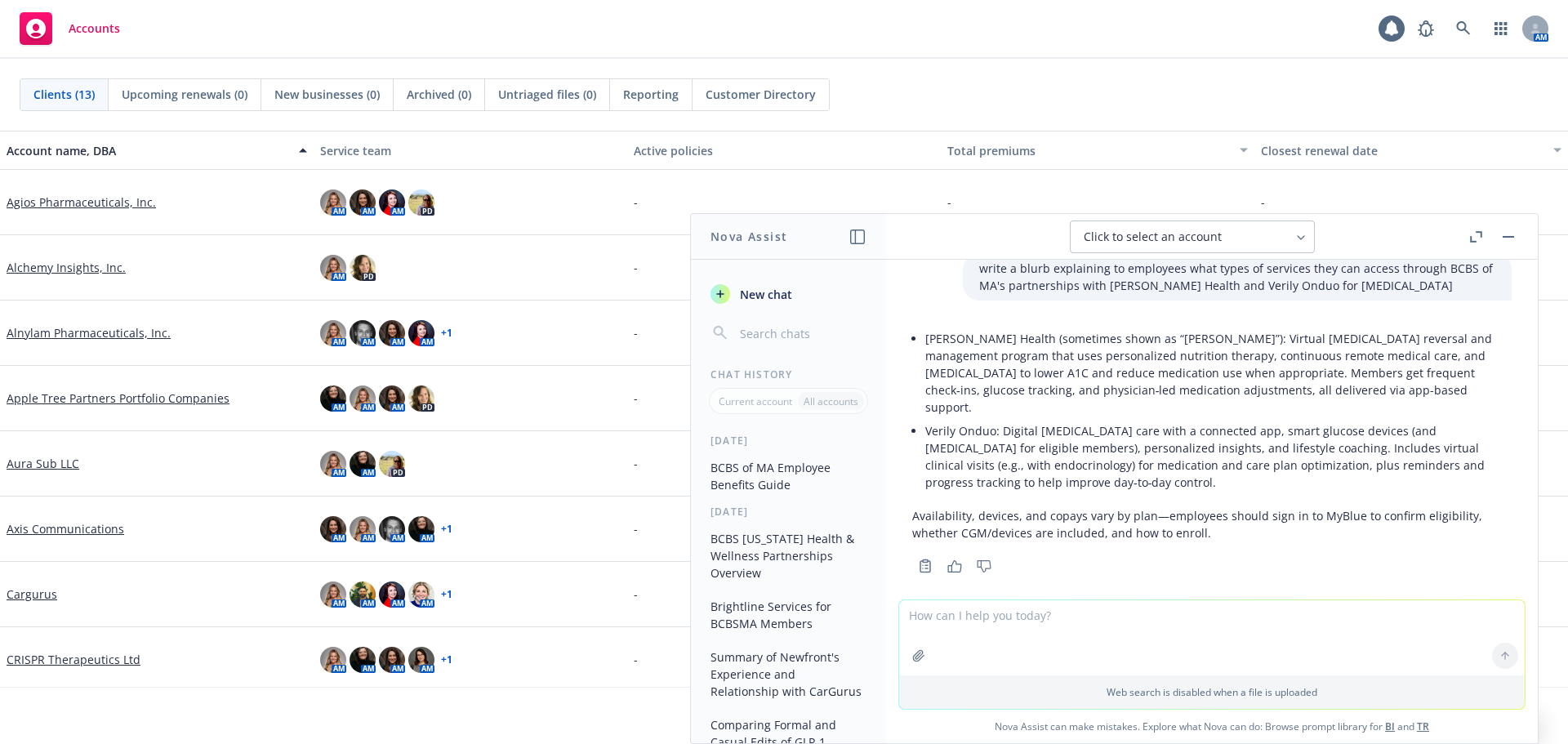
click at [1059, 601] on textarea at bounding box center [1211, 638] width 626 height 75
click at [988, 615] on textarea "cross reference with bcbs of ma resources and confirm accuracy." at bounding box center [1211, 638] width 626 height 77
type textarea "cross reference content of this slide deck with bcbs of ma resources and confir…"
click at [915, 658] on icon "button" at bounding box center [919, 656] width 13 height 13
click at [1504, 577] on button at bounding box center [1504, 579] width 26 height 26
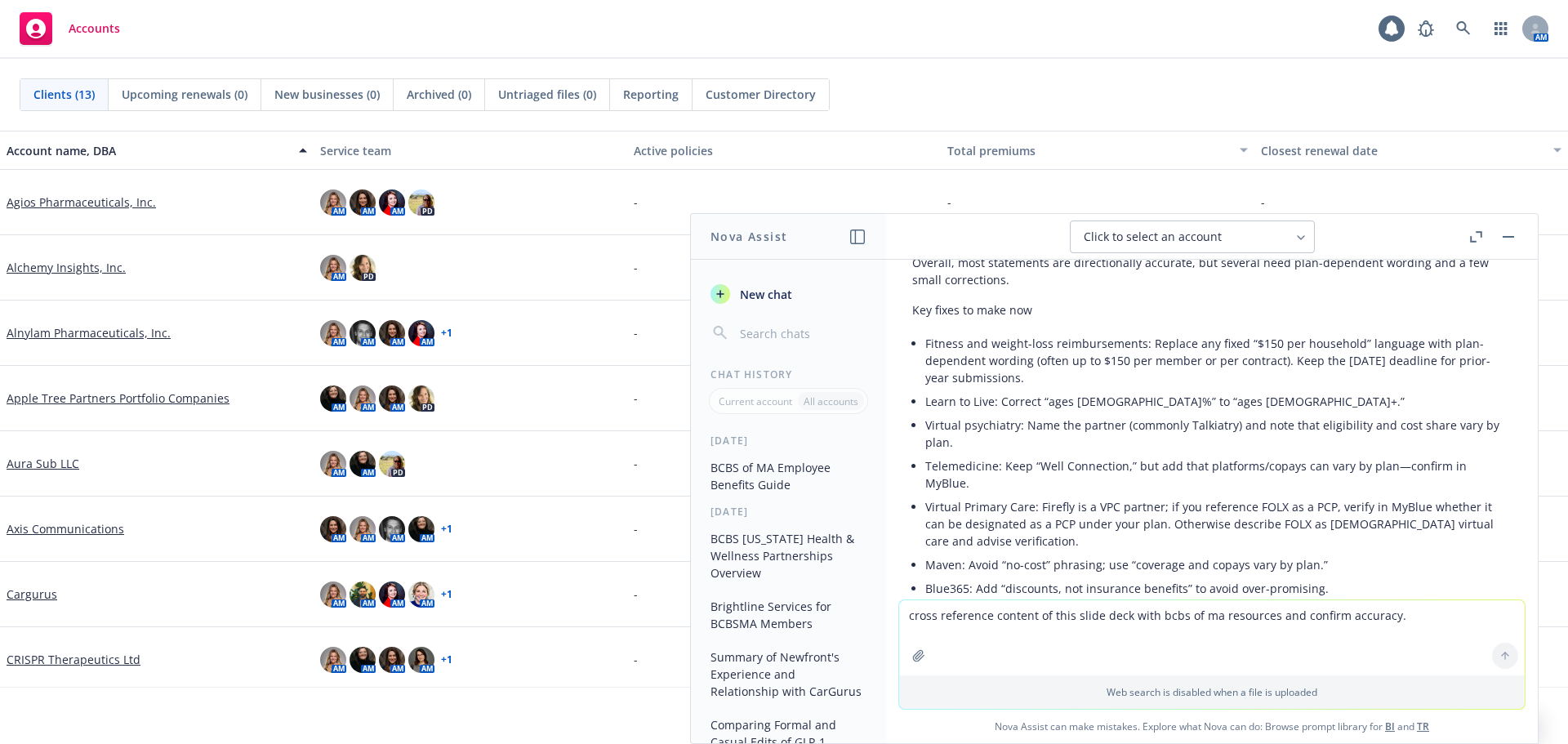
scroll to position [11628, 0]
